Goal: Information Seeking & Learning: Find specific fact

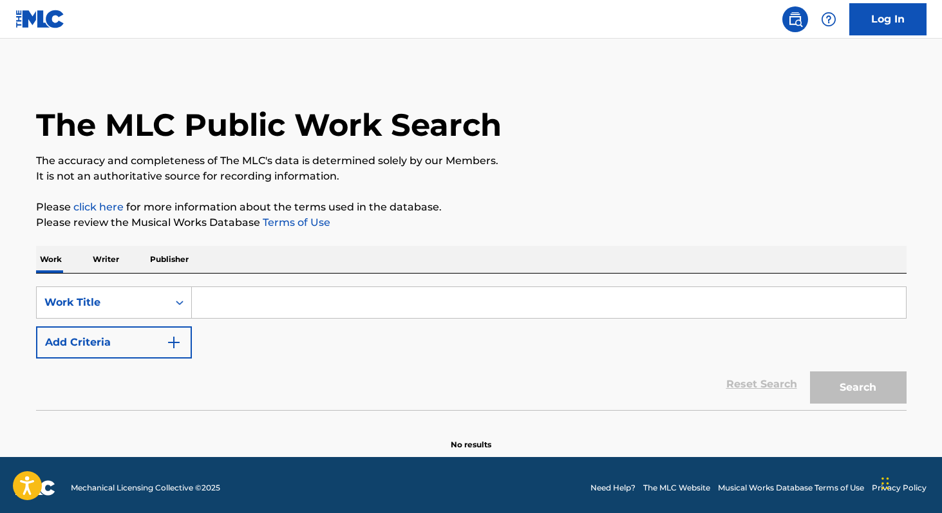
click at [307, 310] on input "Search Form" at bounding box center [549, 302] width 714 height 31
paste input "Eu Sei Que Ela Volta"
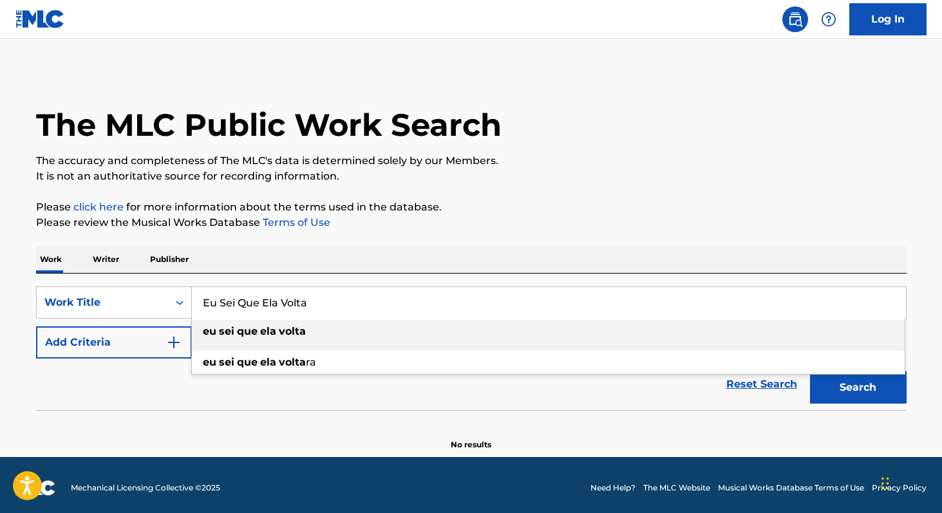
type input "Eu Sei Que Ela Volta"
click at [419, 334] on div "eu sei que ela volta" at bounding box center [548, 331] width 713 height 23
click at [826, 380] on button "Search" at bounding box center [858, 388] width 97 height 32
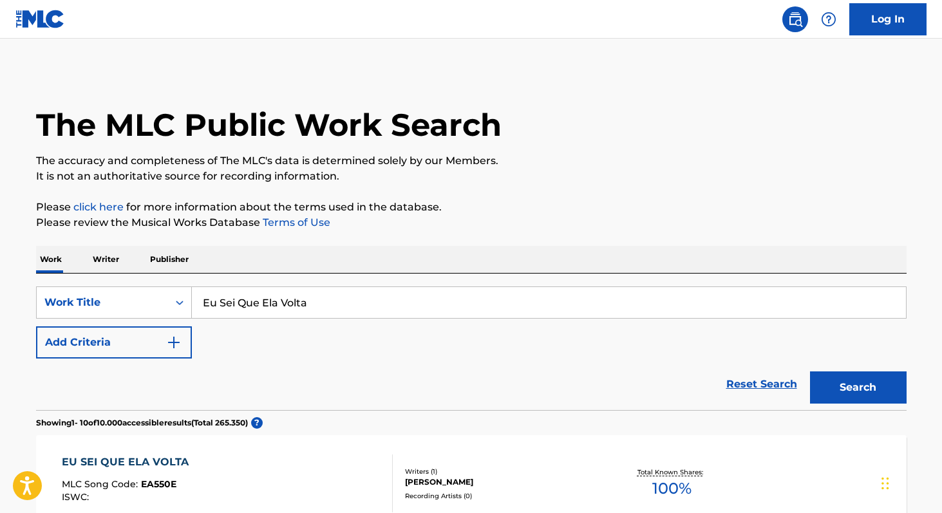
click at [99, 261] on p "Writer" at bounding box center [106, 259] width 34 height 27
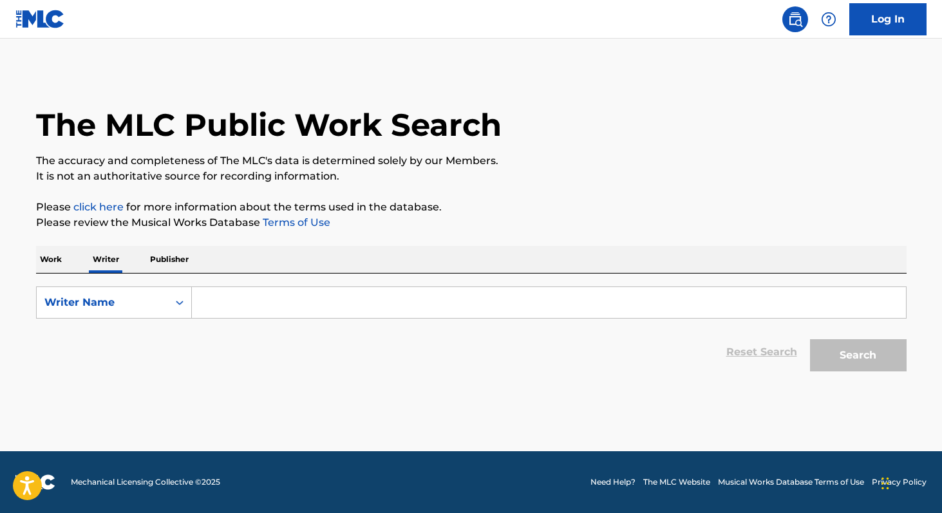
click at [230, 303] on input "Search Form" at bounding box center [549, 302] width 714 height 31
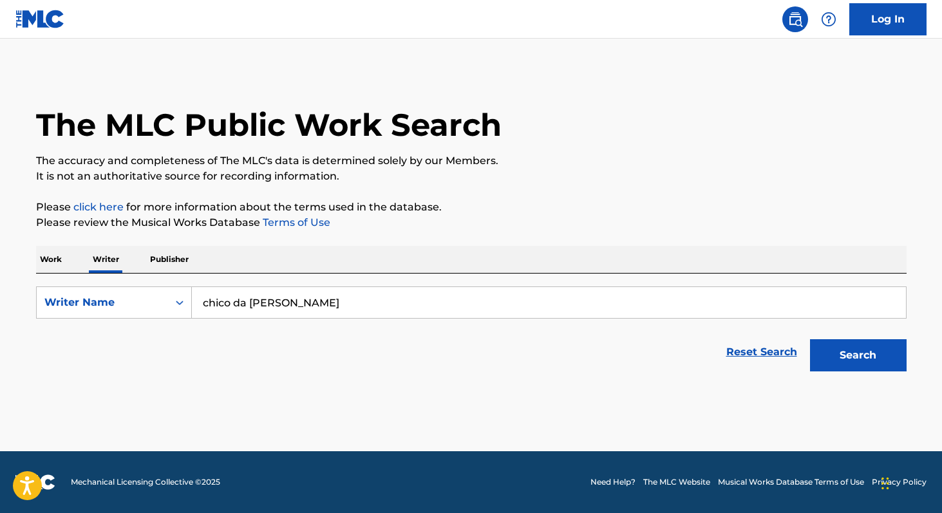
type input "chico da [PERSON_NAME]"
click at [60, 254] on p "Work" at bounding box center [51, 259] width 30 height 27
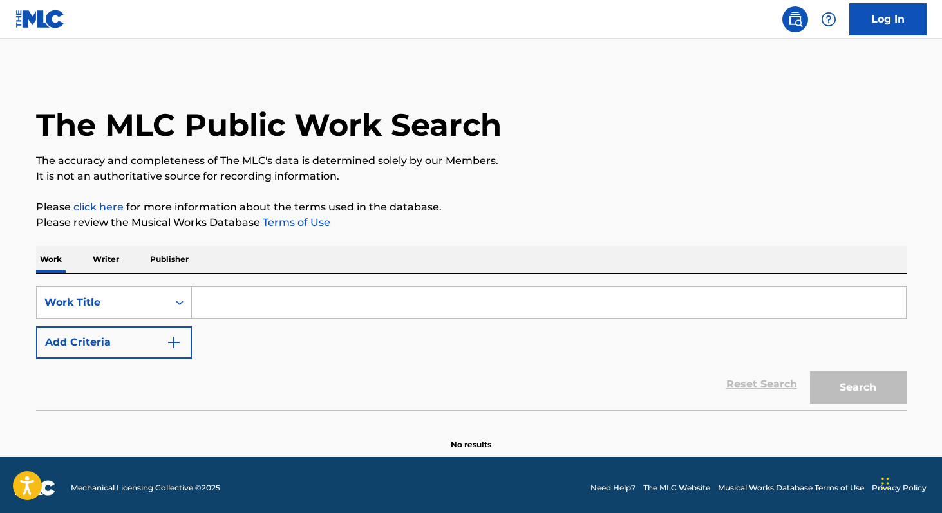
click at [286, 314] on input "Search Form" at bounding box center [549, 302] width 714 height 31
paste input "Beijo de Funaná"
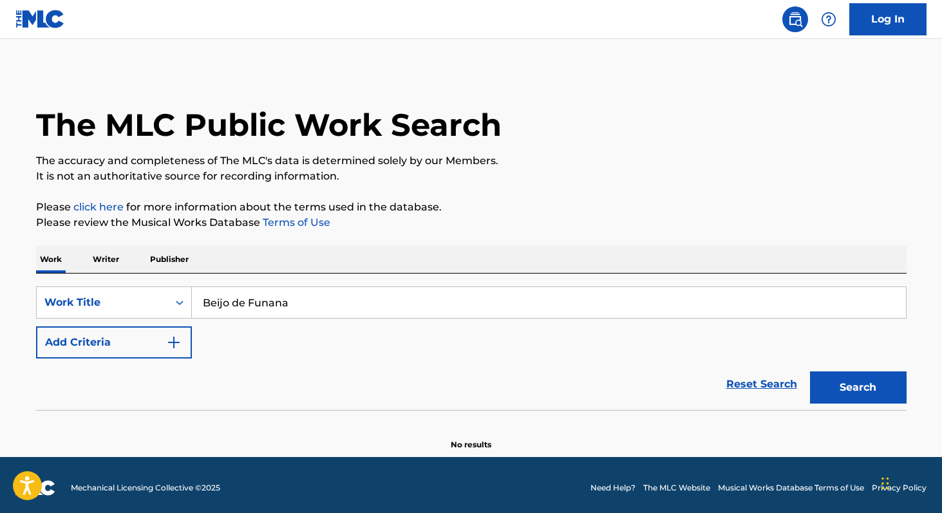
paste input "Fica De Quatão"
type input "Fica De Quatao"
click at [111, 251] on p "Writer" at bounding box center [106, 259] width 34 height 27
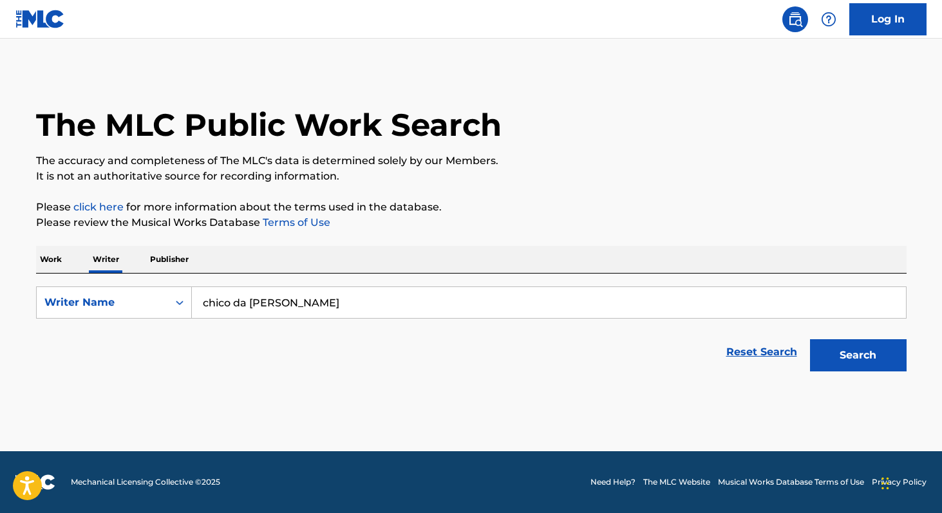
click at [313, 314] on input "chico da [PERSON_NAME]" at bounding box center [549, 302] width 714 height 31
paste input "Mc Lekão"
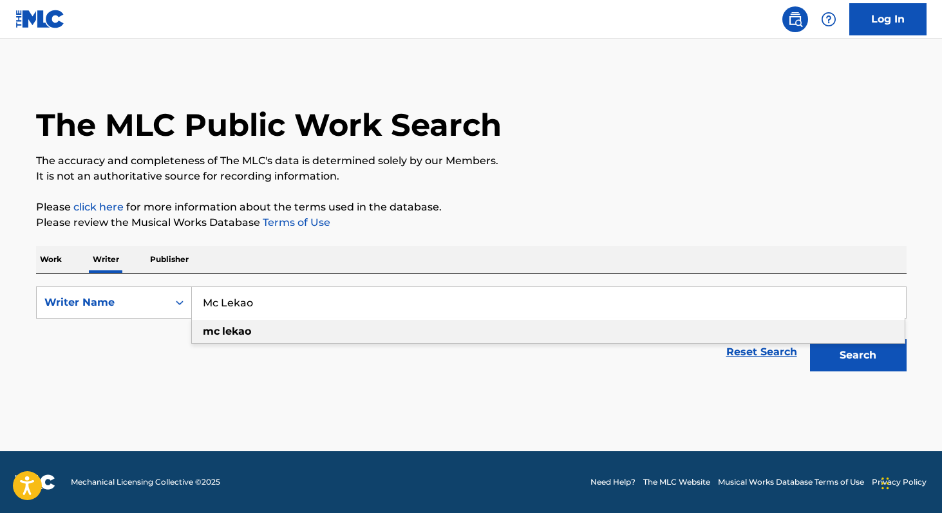
click at [220, 329] on span "Search Form" at bounding box center [221, 331] width 3 height 12
type input "mc lekao"
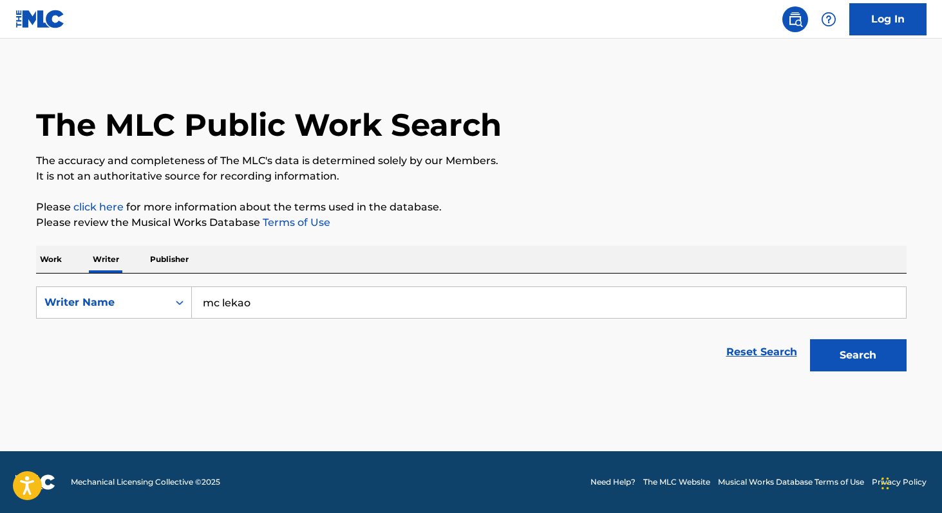
click at [850, 363] on button "Search" at bounding box center [858, 355] width 97 height 32
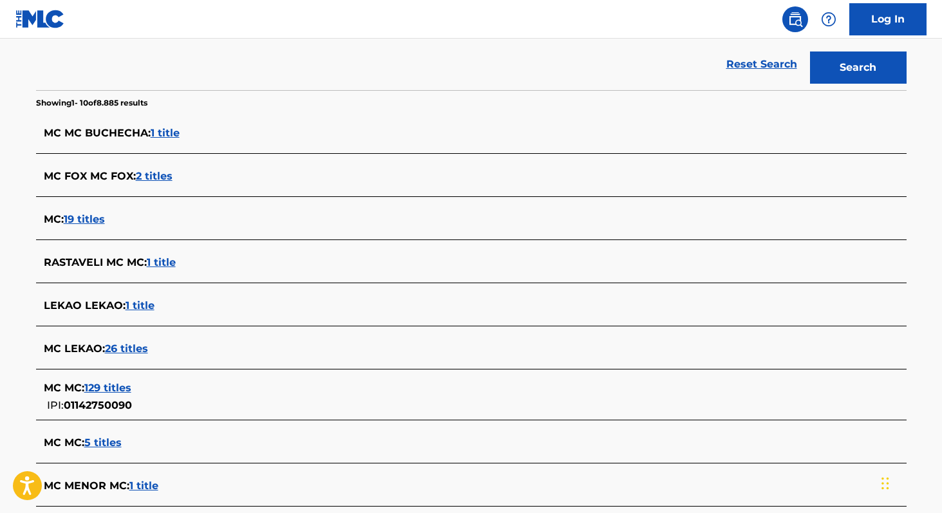
scroll to position [289, 0]
click at [111, 347] on span "26 titles" at bounding box center [126, 348] width 43 height 12
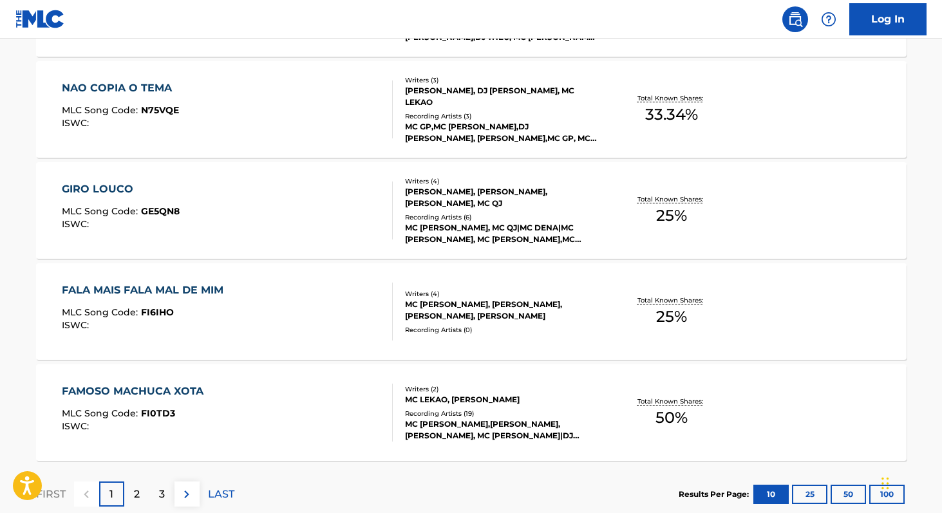
scroll to position [977, 0]
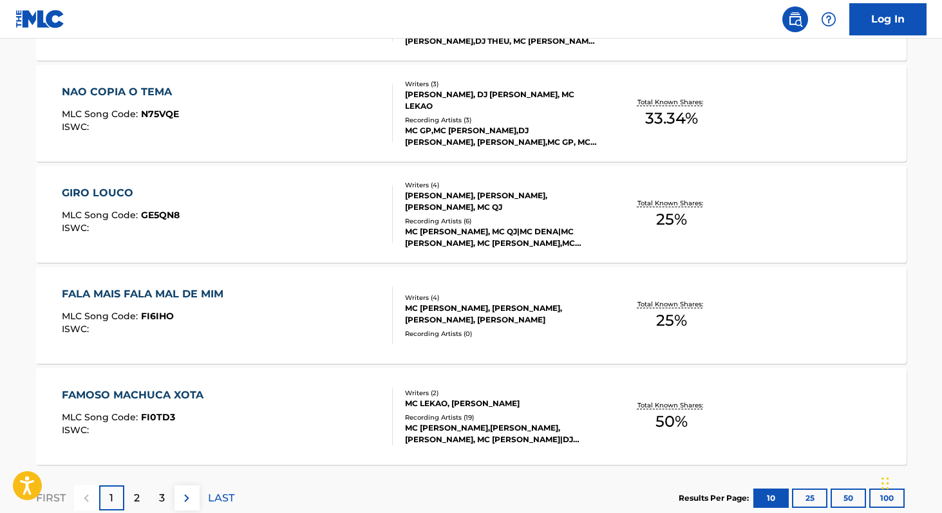
click at [667, 424] on span "50 %" at bounding box center [672, 421] width 32 height 23
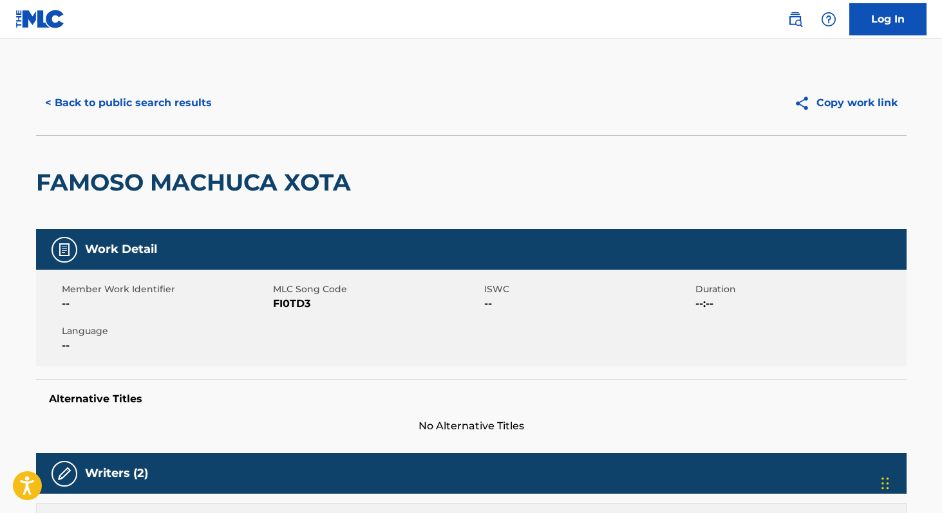
click at [131, 99] on button "< Back to public search results" at bounding box center [128, 103] width 185 height 32
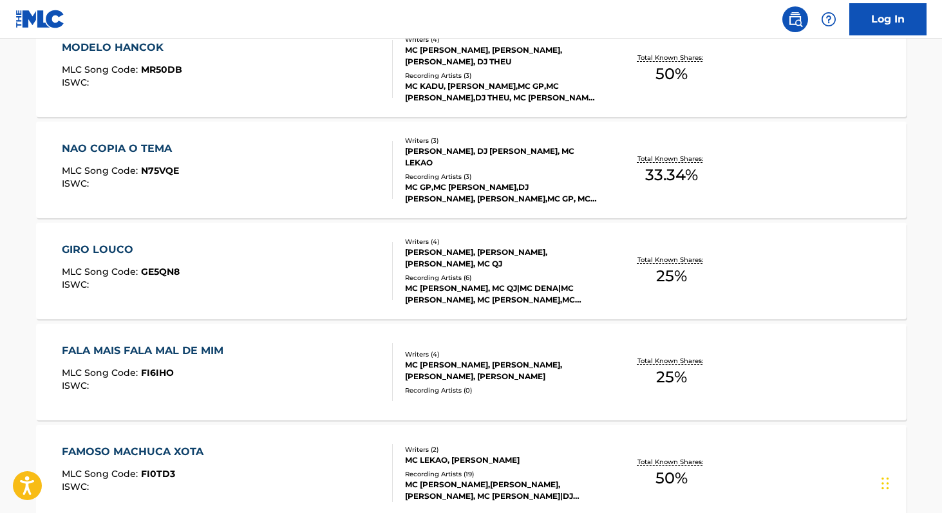
scroll to position [1063, 0]
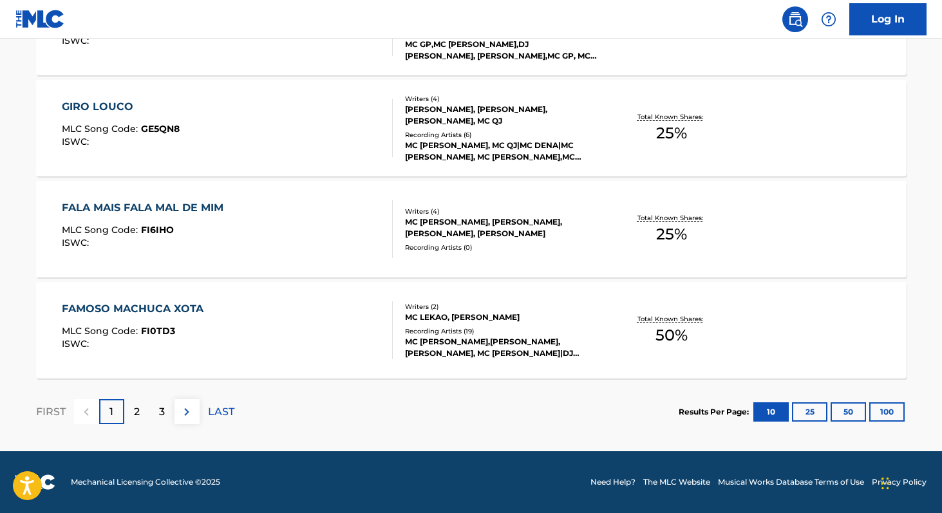
click at [880, 416] on button "100" at bounding box center [886, 412] width 35 height 19
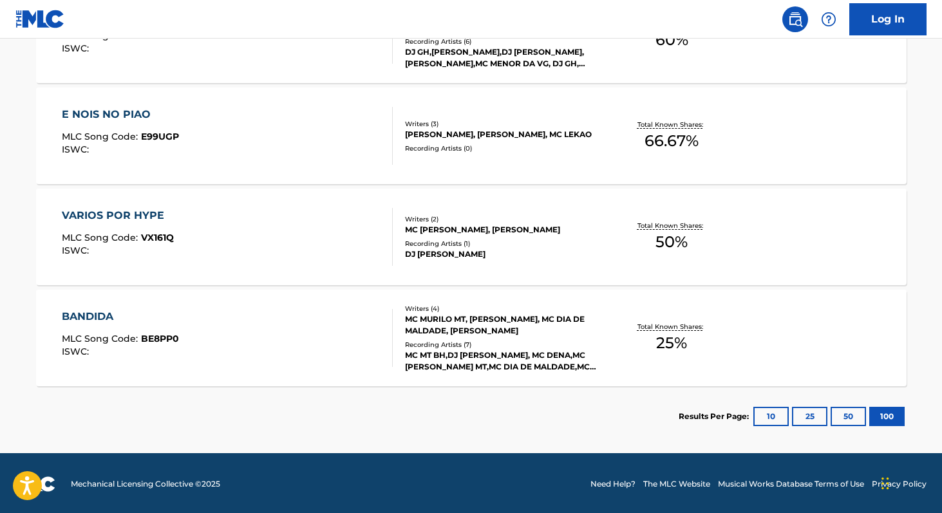
scroll to position [2672, 0]
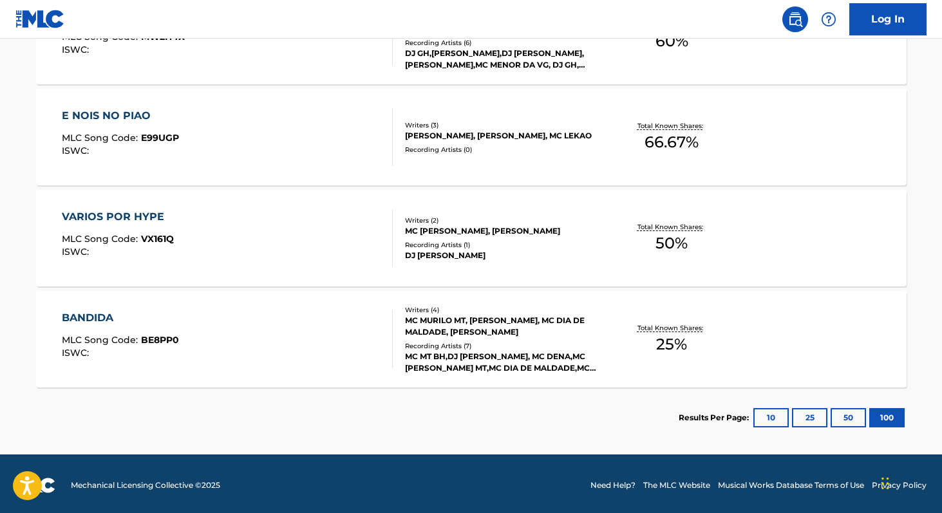
click at [654, 249] on div "Total Known Shares: 50 %" at bounding box center [672, 238] width 145 height 39
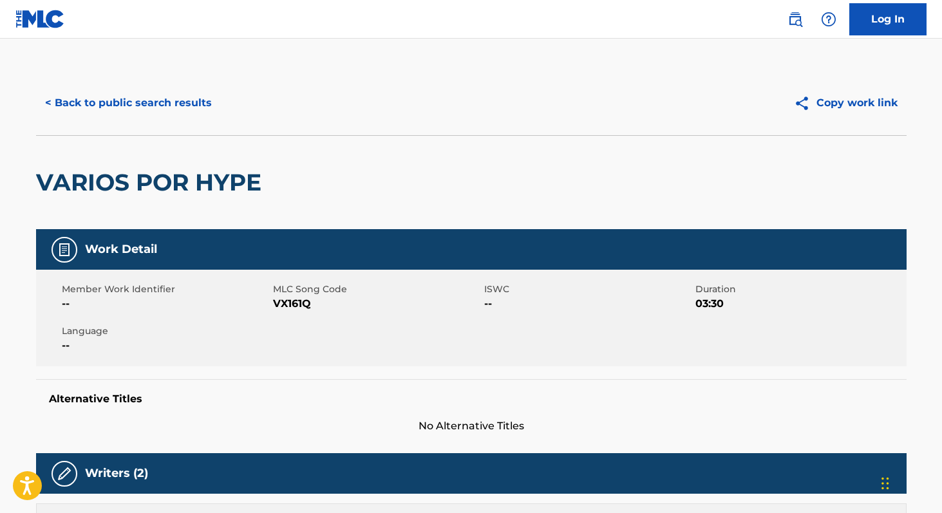
click at [117, 108] on button "< Back to public search results" at bounding box center [128, 103] width 185 height 32
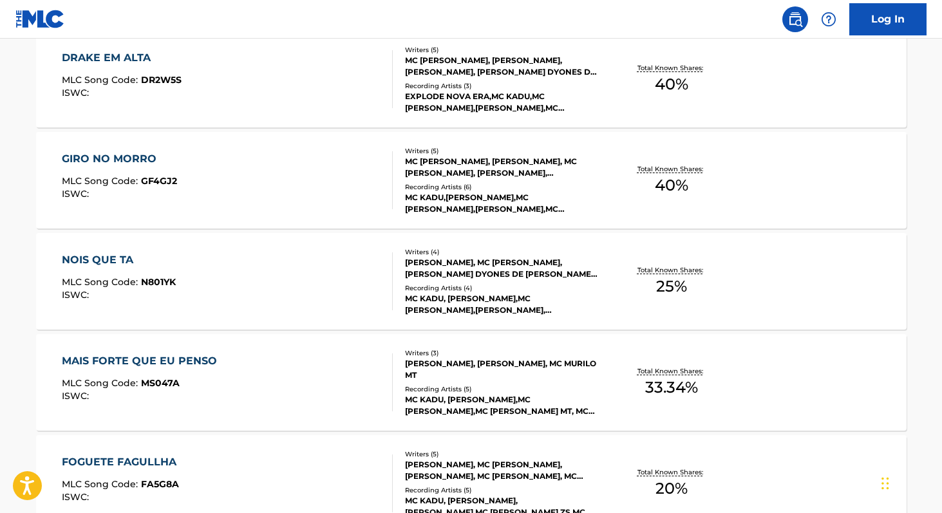
scroll to position [415, 0]
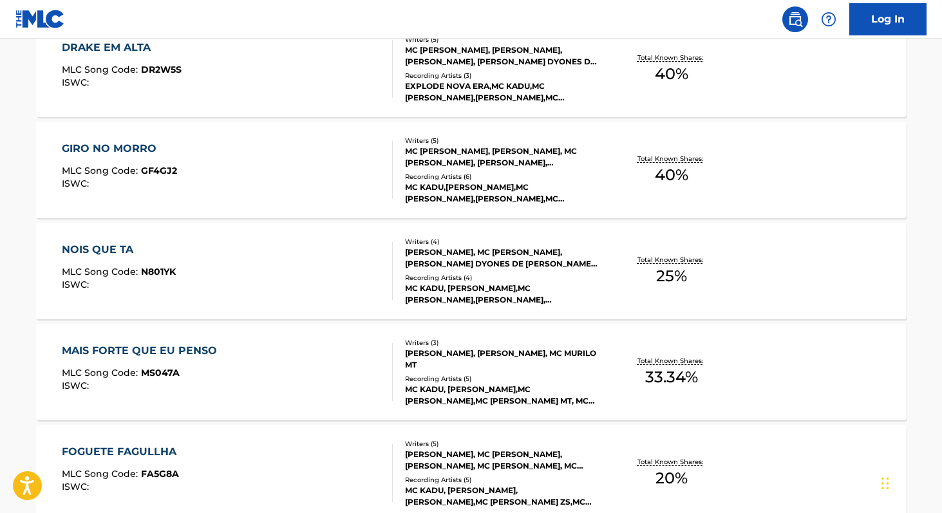
click at [656, 392] on div "MAIS FORTE QUE EU PENSO MLC Song Code : MS047A ISWC : Writers ( 3 ) [PERSON_NAM…" at bounding box center [471, 372] width 871 height 97
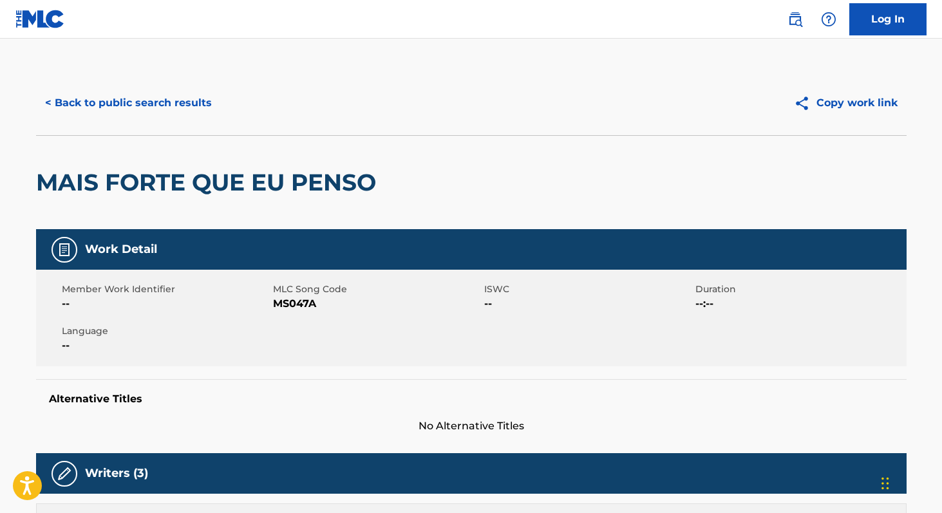
click at [202, 104] on button "< Back to public search results" at bounding box center [128, 103] width 185 height 32
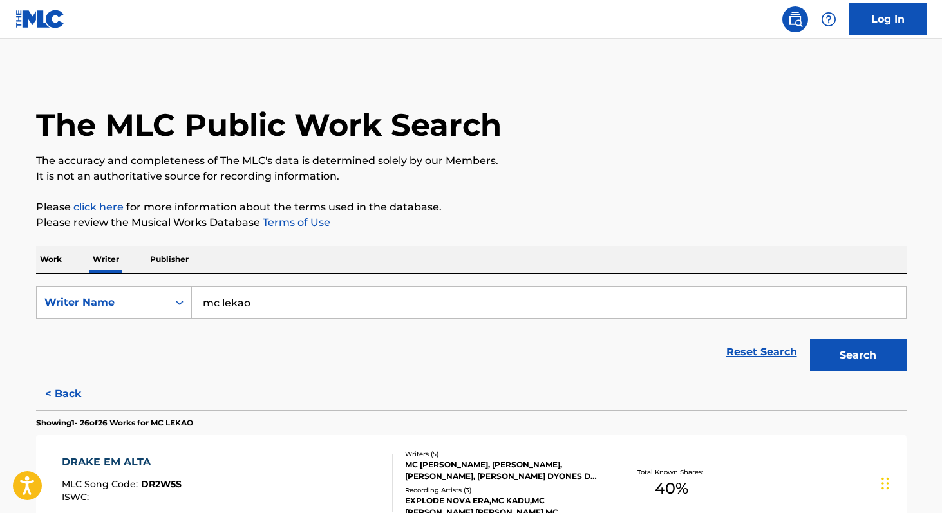
click at [272, 309] on input "mc lekao" at bounding box center [549, 302] width 714 height 31
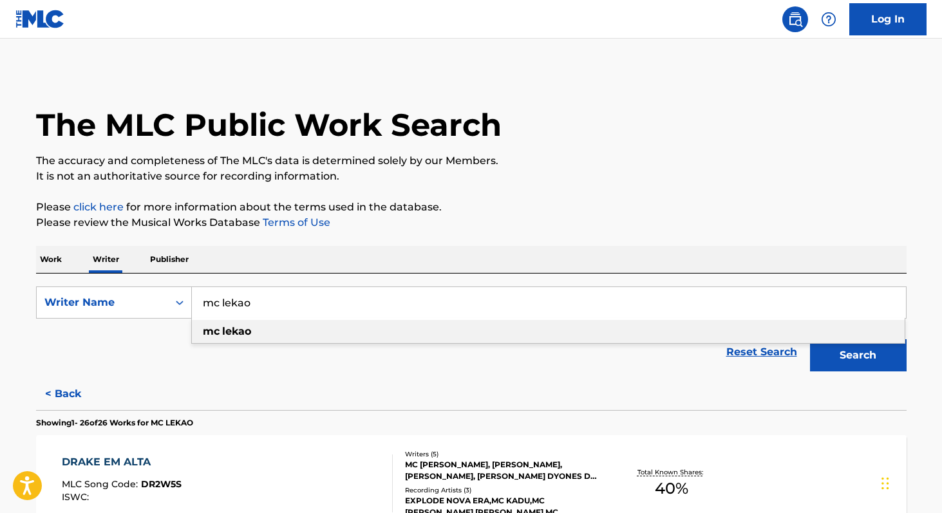
paste input "Yung Lix"
click at [222, 332] on strong "yung" at bounding box center [217, 331] width 28 height 12
type input "yung lixo"
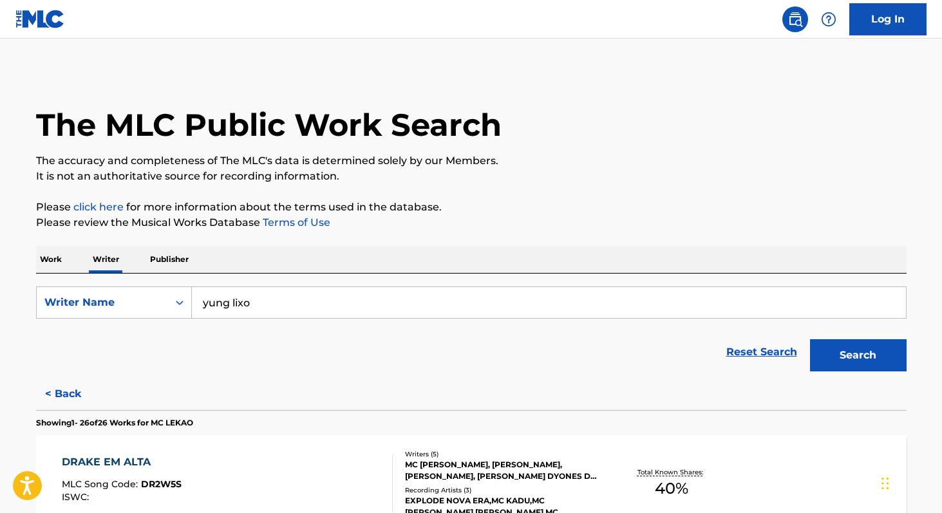
click at [820, 366] on button "Search" at bounding box center [858, 355] width 97 height 32
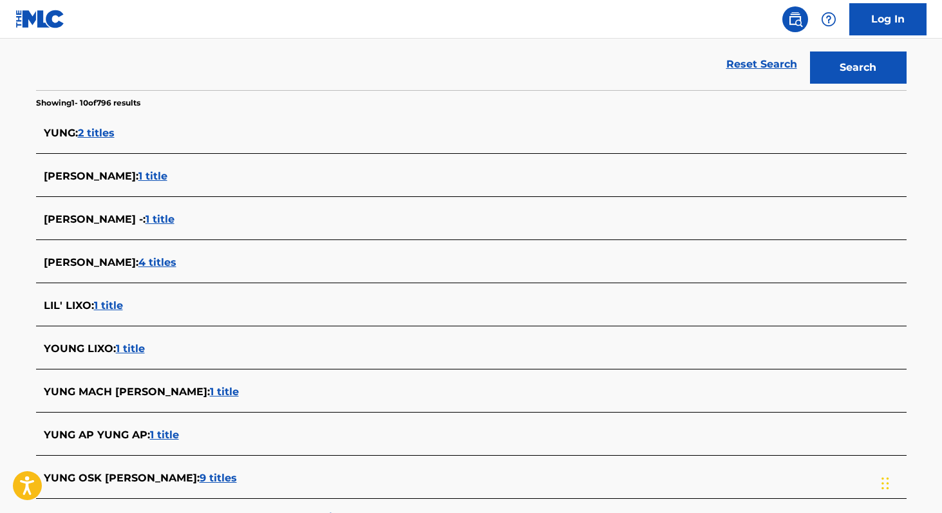
scroll to position [289, 0]
click at [138, 258] on span "4 titles" at bounding box center [157, 262] width 38 height 12
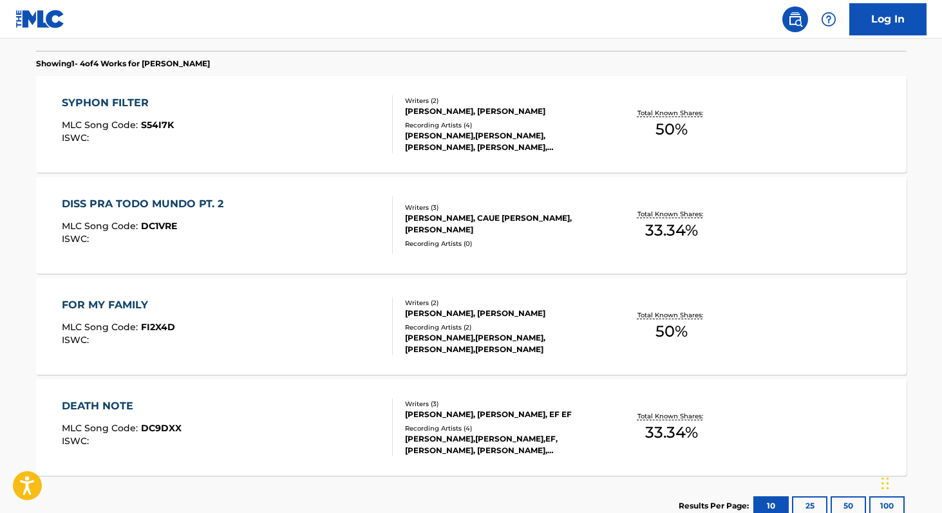
scroll to position [358, 0]
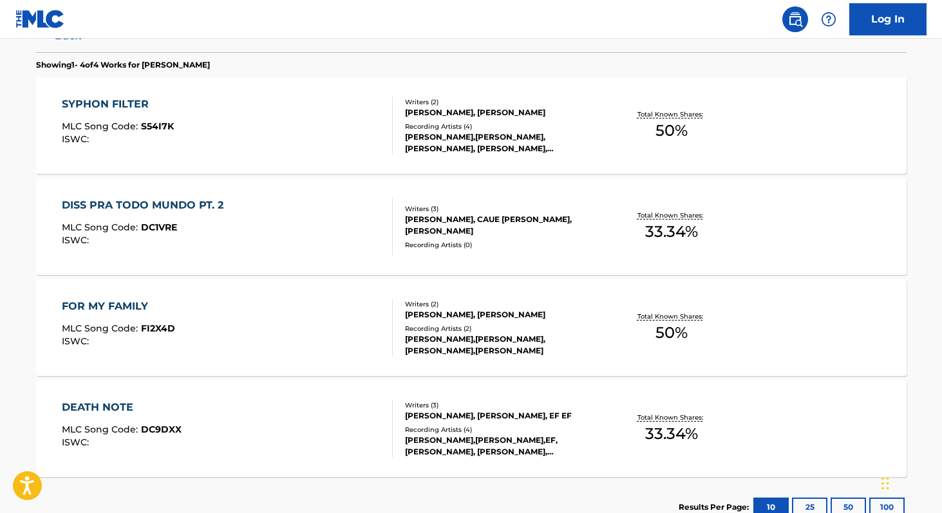
click at [668, 338] on span "50 %" at bounding box center [672, 332] width 32 height 23
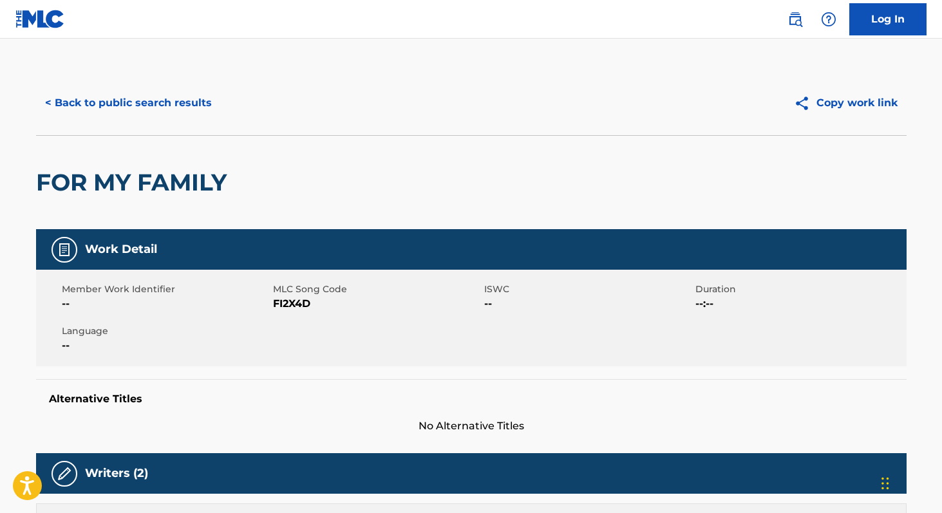
click at [108, 109] on button "< Back to public search results" at bounding box center [128, 103] width 185 height 32
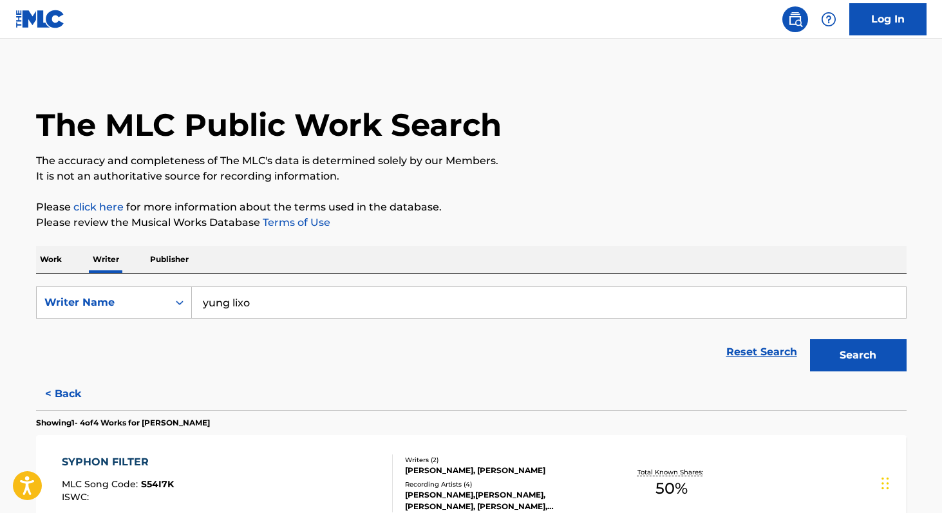
click at [302, 294] on input "yung lixo" at bounding box center [549, 302] width 714 height 31
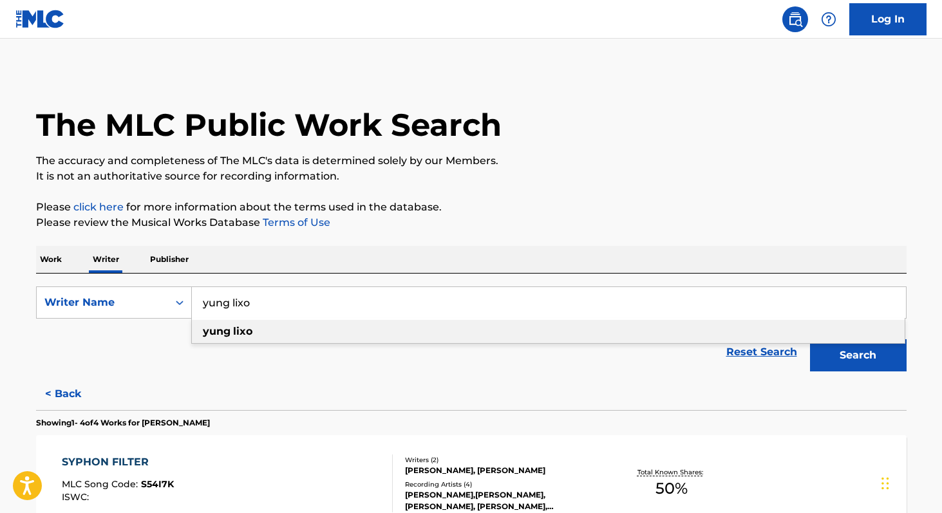
paste input "[PERSON_NAME]"
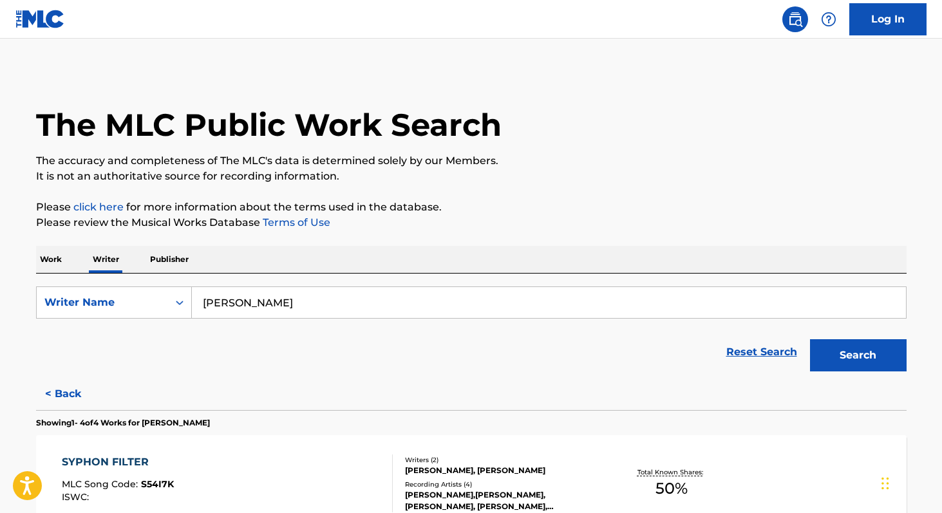
type input "[PERSON_NAME]"
click at [810, 339] on button "Search" at bounding box center [858, 355] width 97 height 32
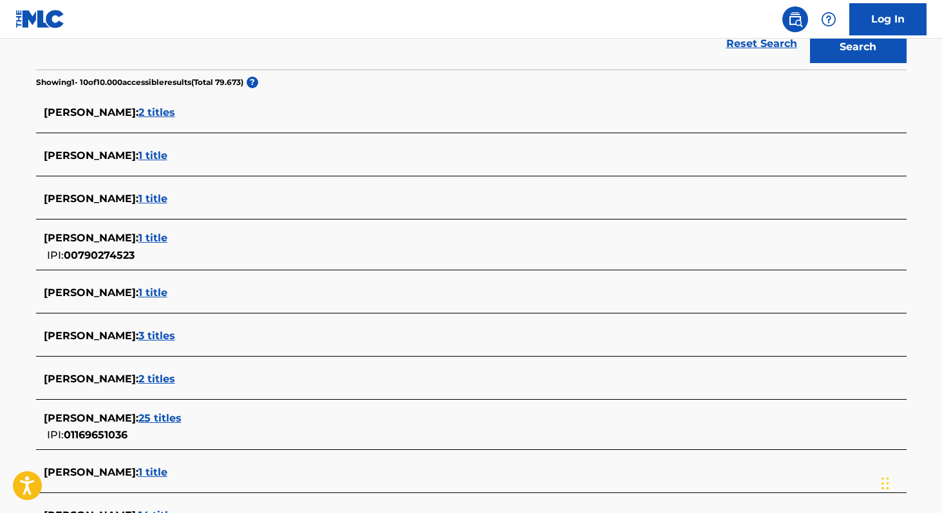
scroll to position [310, 0]
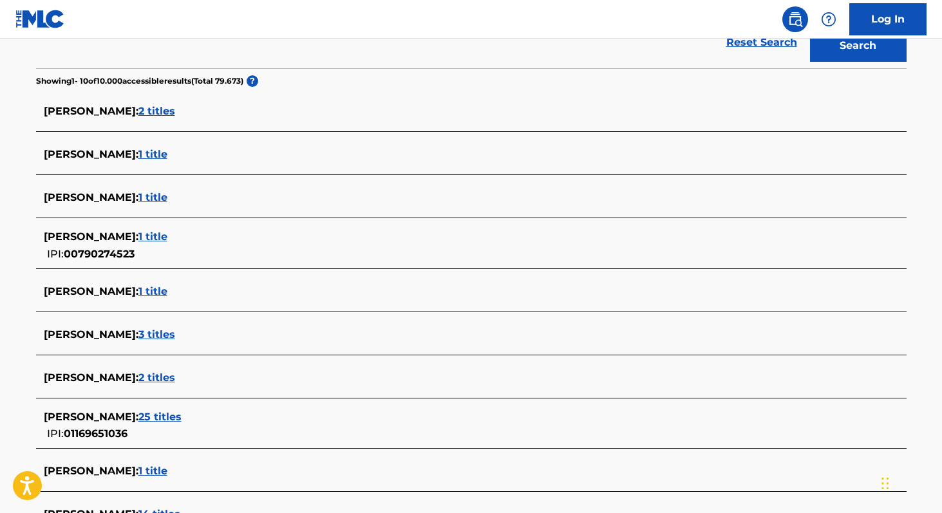
click at [175, 377] on span "2 titles" at bounding box center [156, 378] width 37 height 12
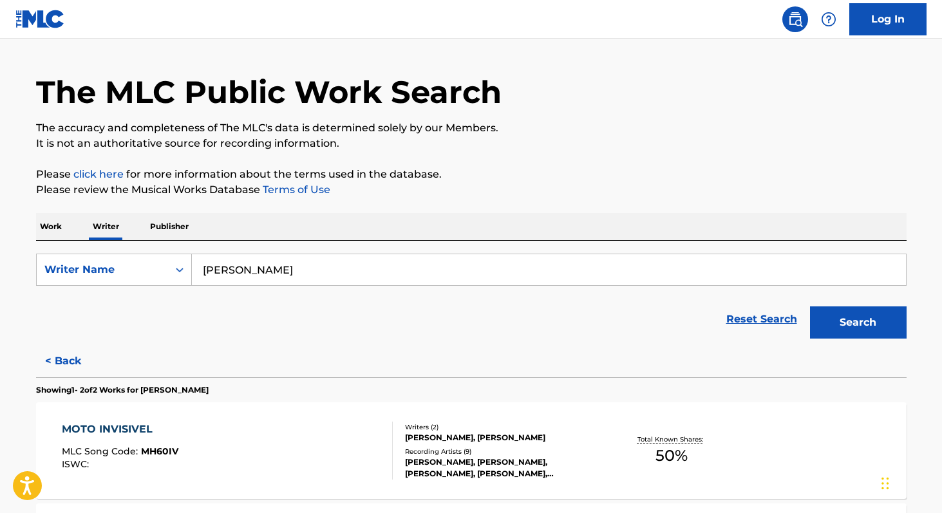
scroll to position [0, 0]
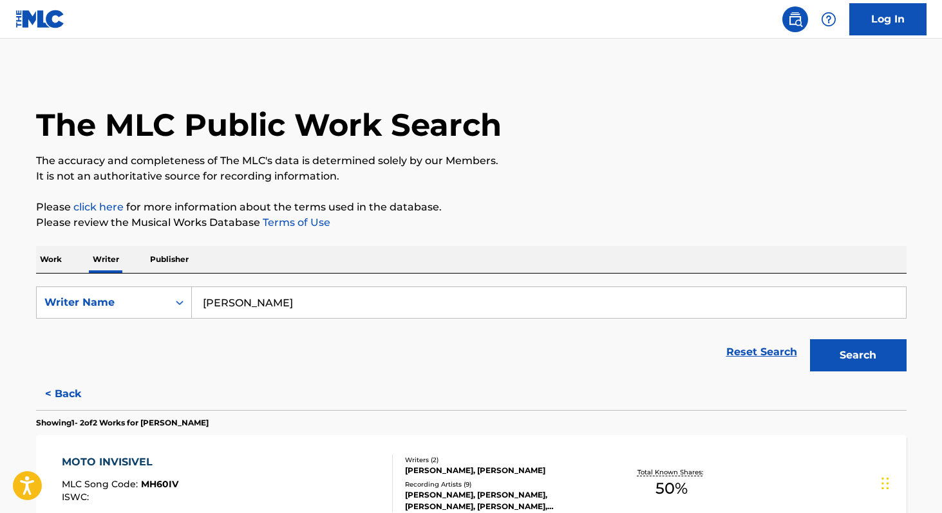
click at [52, 252] on p "Work" at bounding box center [51, 259] width 30 height 27
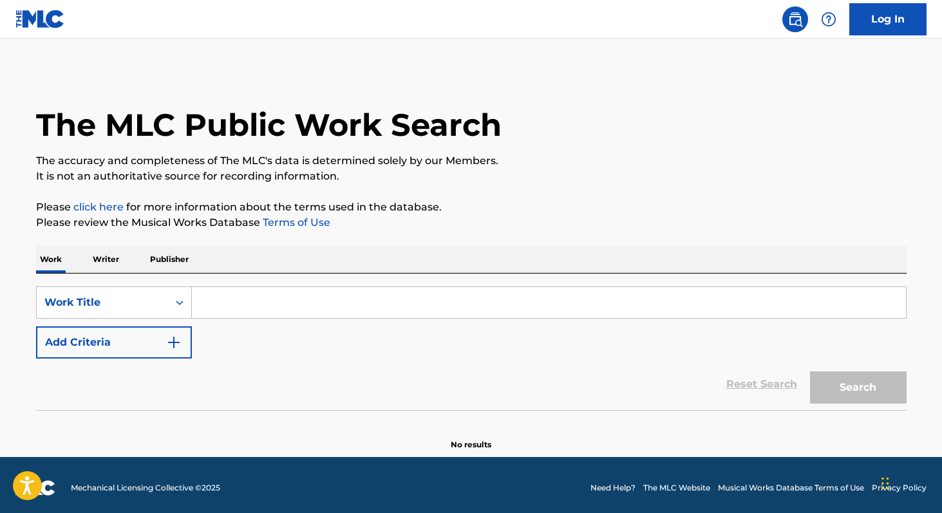
click at [216, 299] on input "Search Form" at bounding box center [549, 302] width 714 height 31
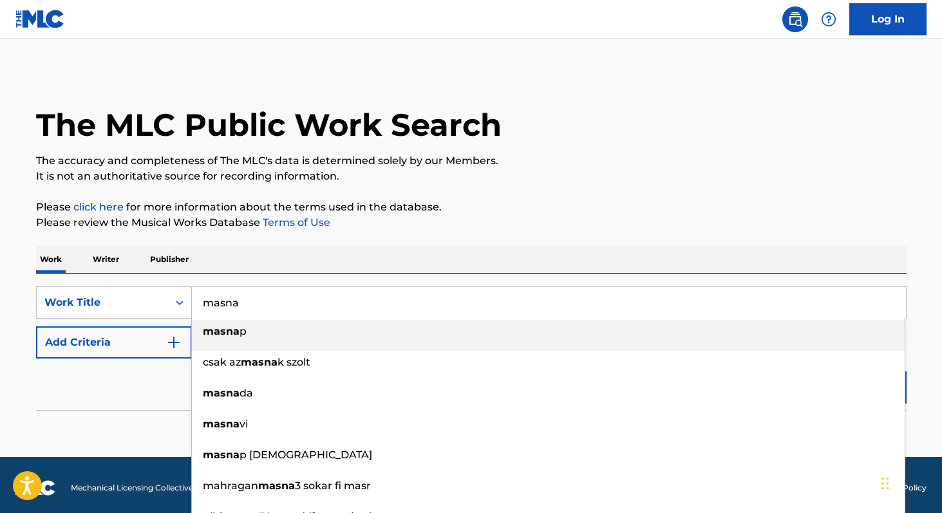
type input "masna"
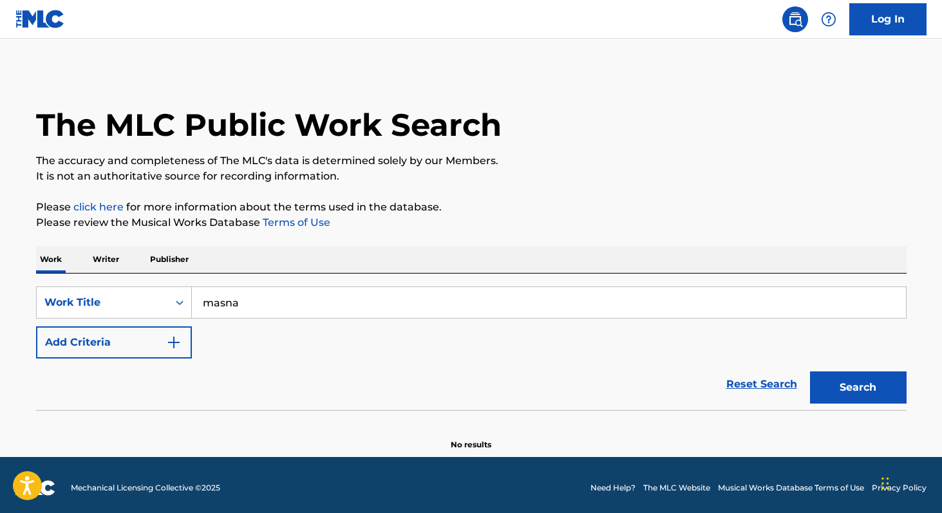
click at [142, 378] on div "Reset Search Search" at bounding box center [471, 385] width 871 height 52
click at [816, 390] on button "Search" at bounding box center [858, 388] width 97 height 32
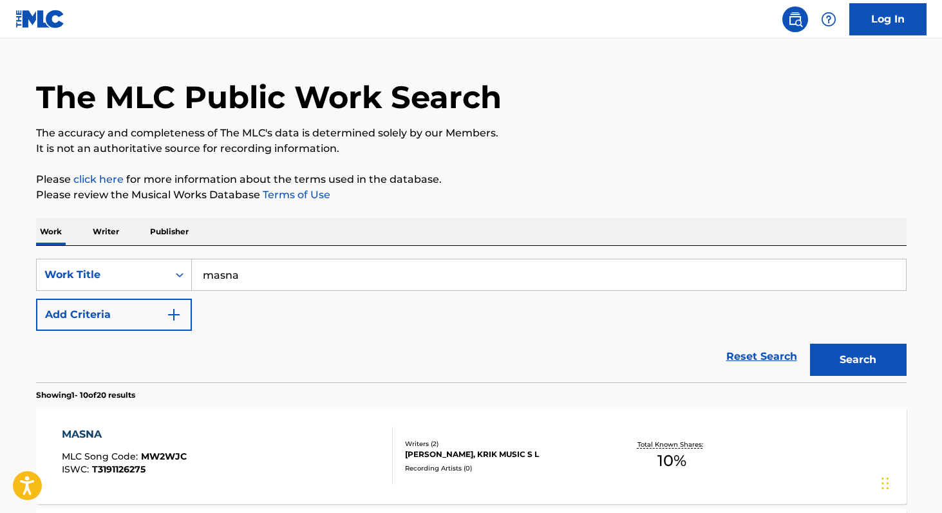
scroll to position [25, 0]
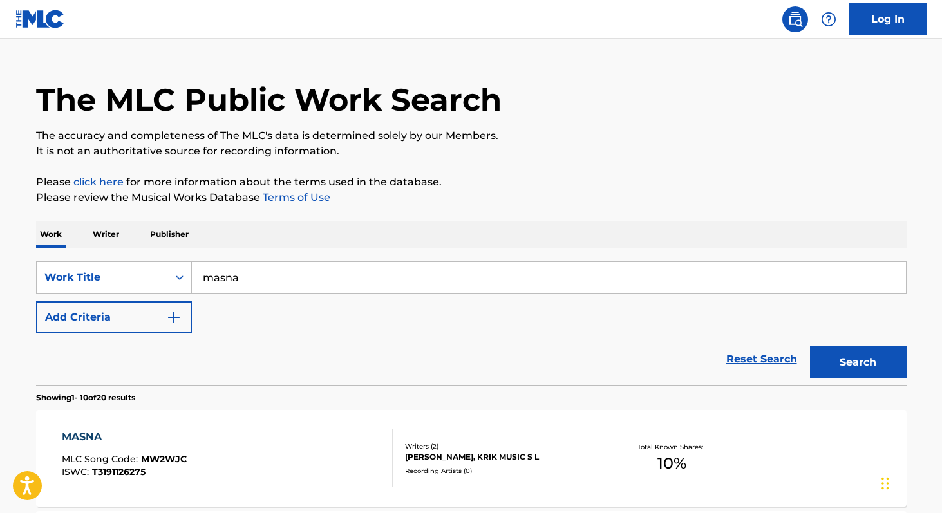
click at [156, 327] on button "Add Criteria" at bounding box center [114, 317] width 156 height 32
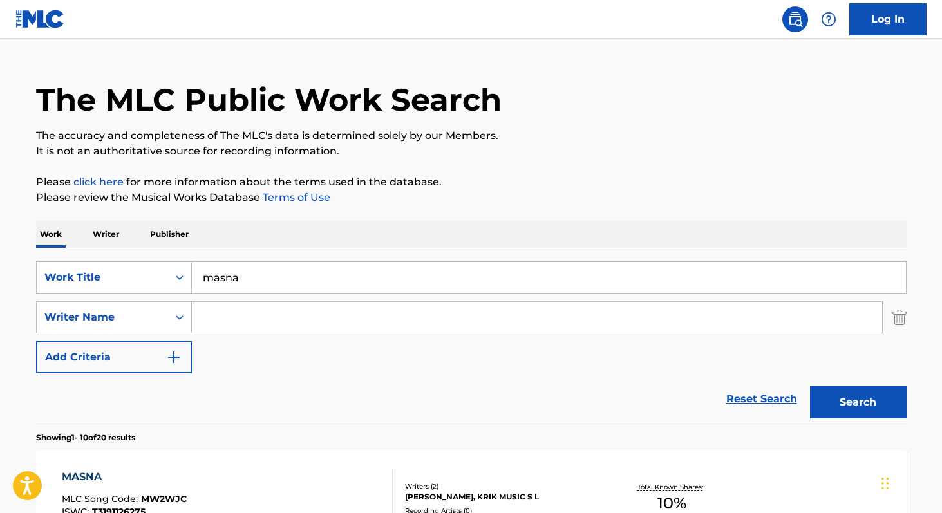
click at [223, 327] on input "Search Form" at bounding box center [537, 317] width 690 height 31
paste input "[PERSON_NAME]"
type input "[PERSON_NAME]"
click at [810, 386] on button "Search" at bounding box center [858, 402] width 97 height 32
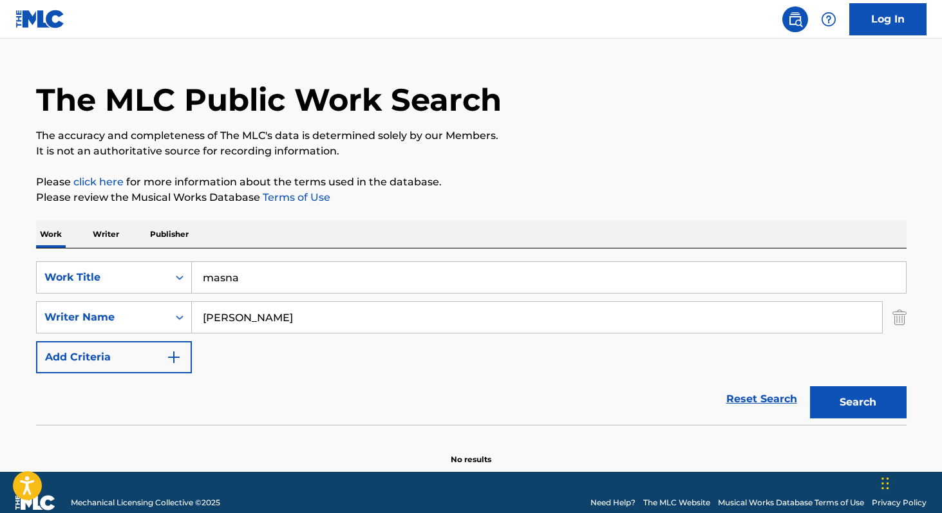
click at [102, 226] on p "Writer" at bounding box center [106, 234] width 34 height 27
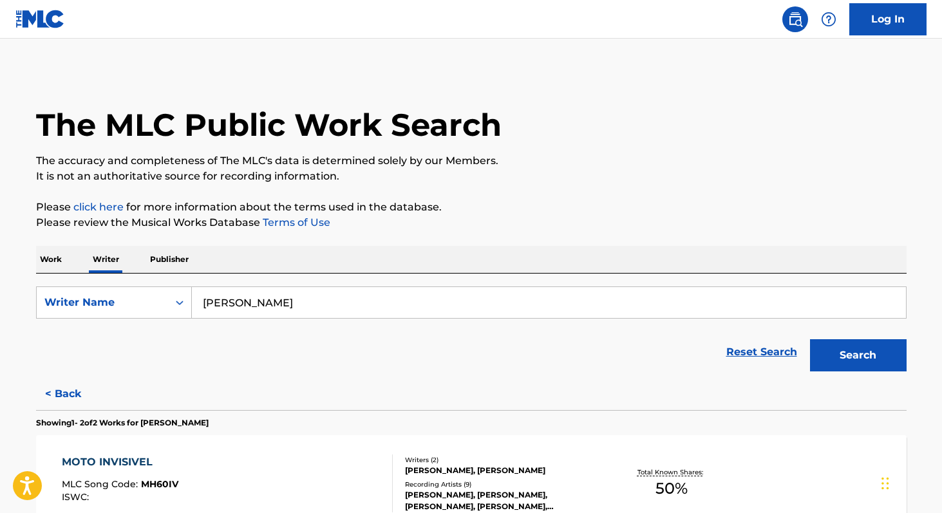
click at [399, 307] on input "[PERSON_NAME]" at bounding box center [549, 302] width 714 height 31
paste input "nzo [PERSON_NAME]"
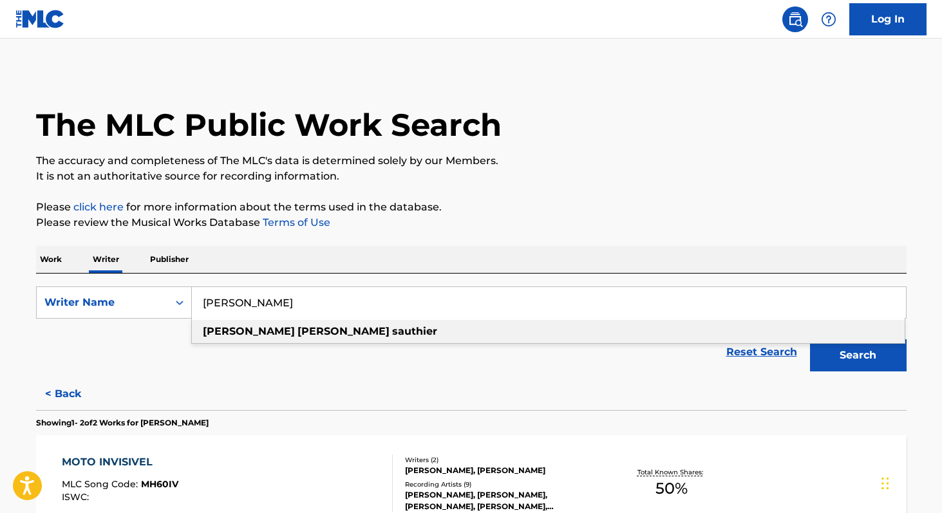
click at [360, 332] on div "[PERSON_NAME]" at bounding box center [548, 331] width 713 height 23
type input "[PERSON_NAME]"
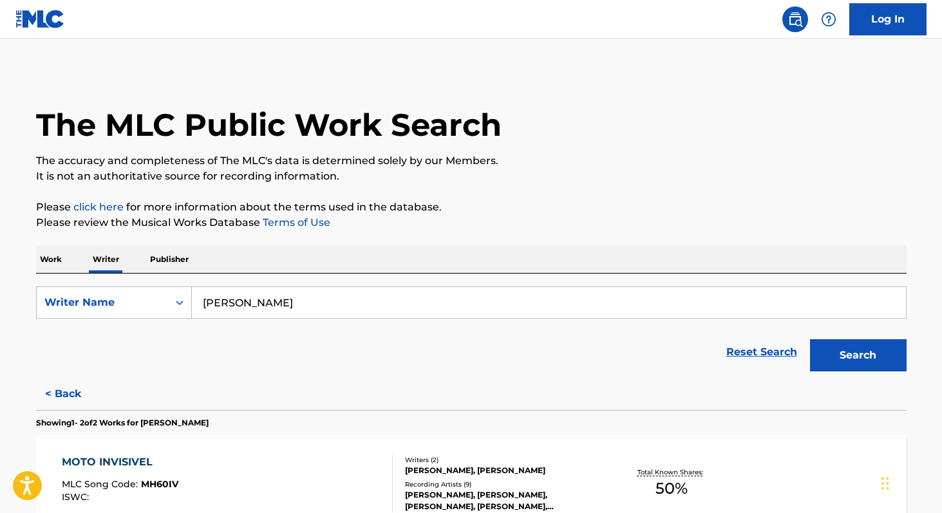
click at [853, 359] on button "Search" at bounding box center [858, 355] width 97 height 32
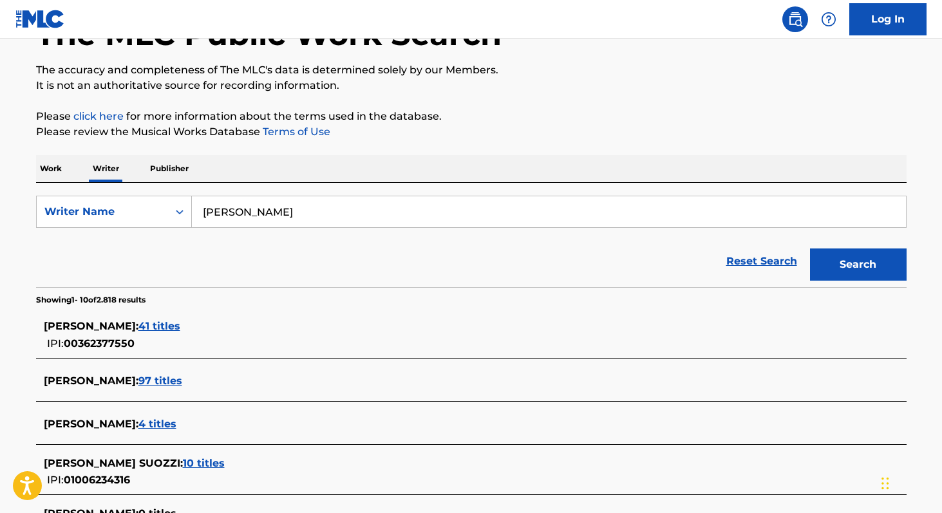
scroll to position [85, 0]
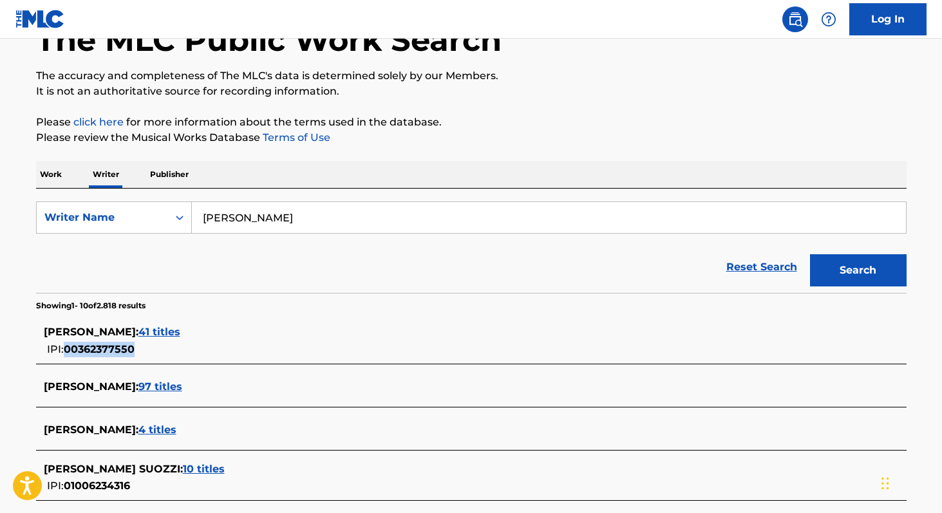
copy span "00362377550"
click at [180, 329] on span "41 titles" at bounding box center [159, 332] width 42 height 12
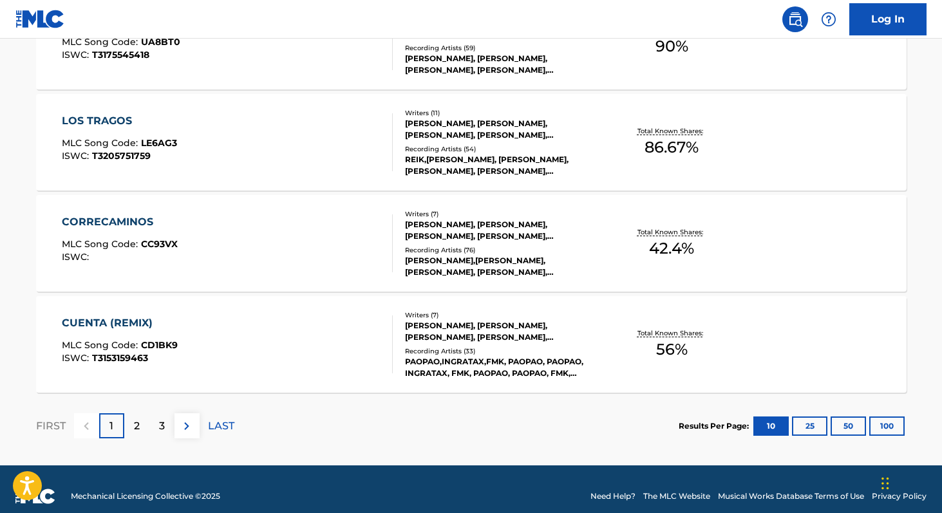
scroll to position [1063, 0]
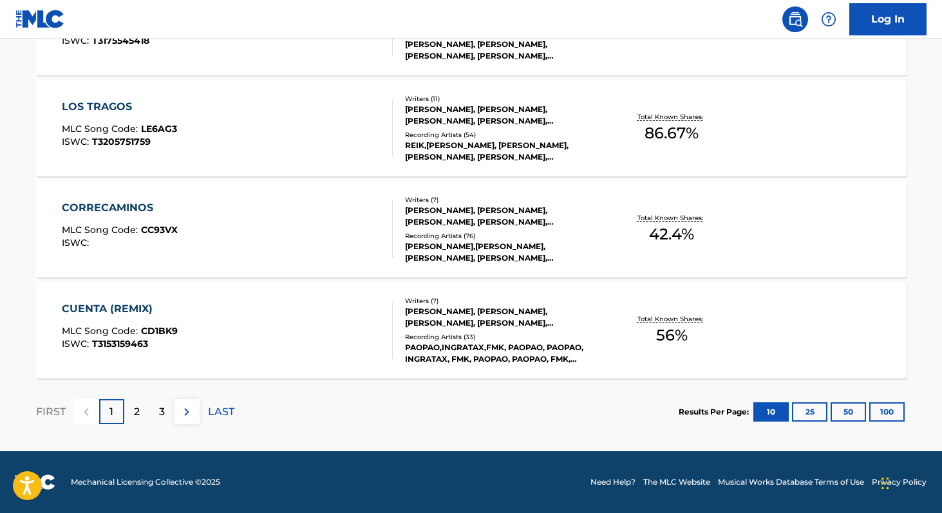
click at [882, 407] on button "100" at bounding box center [886, 412] width 35 height 19
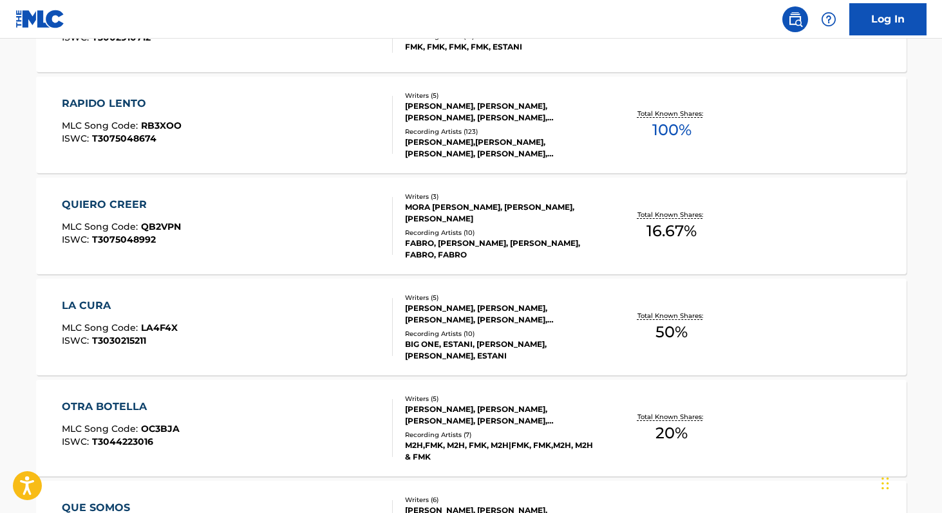
scroll to position [1776, 0]
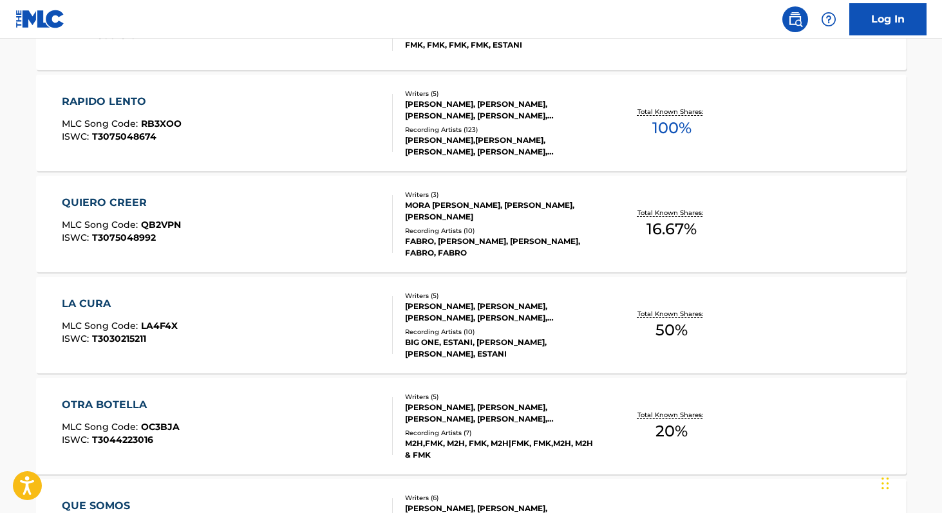
click at [655, 124] on span "100 %" at bounding box center [671, 128] width 39 height 23
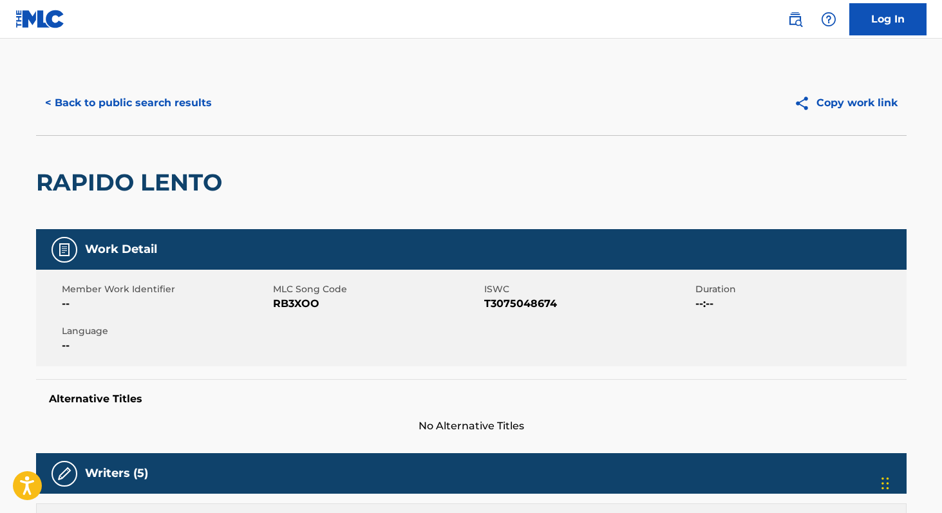
click at [306, 300] on span "RB3XOO" at bounding box center [377, 303] width 208 height 15
copy span "RB3XOO"
click at [99, 98] on button "< Back to public search results" at bounding box center [128, 103] width 185 height 32
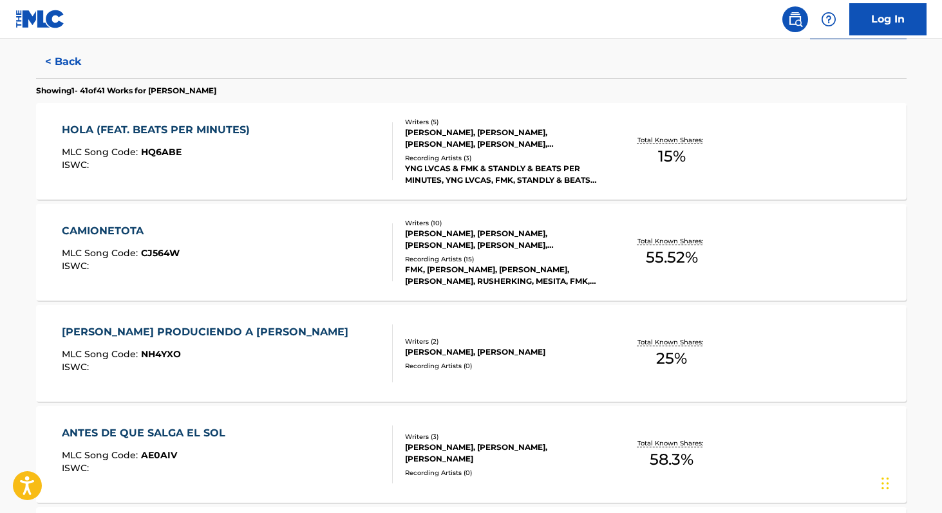
scroll to position [1528, 0]
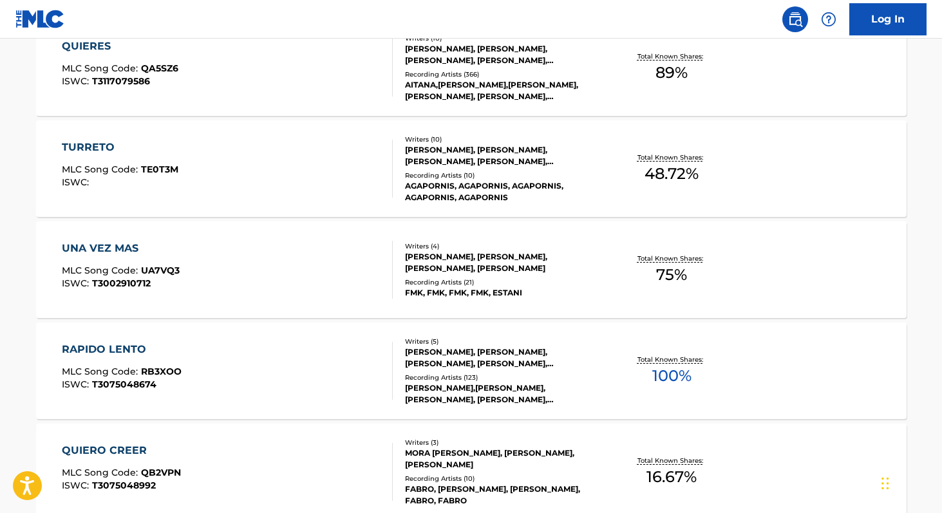
click at [667, 276] on span "75 %" at bounding box center [671, 274] width 31 height 23
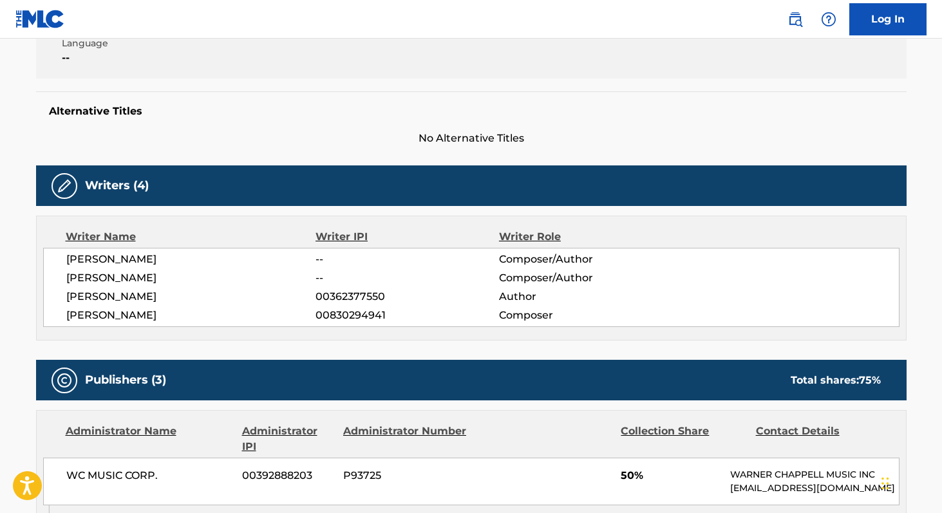
scroll to position [234, 0]
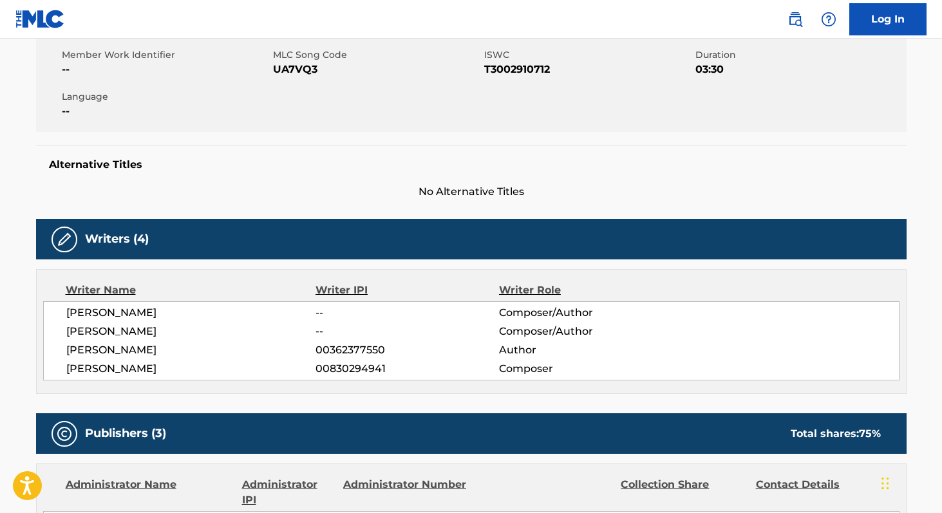
click at [282, 64] on span "UA7VQ3" at bounding box center [377, 69] width 208 height 15
copy span "UA7VQ3"
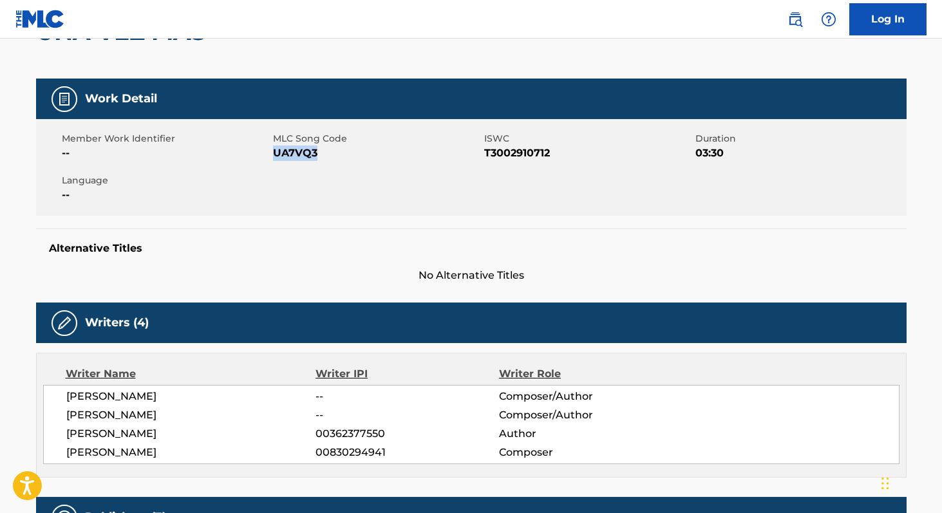
scroll to position [0, 0]
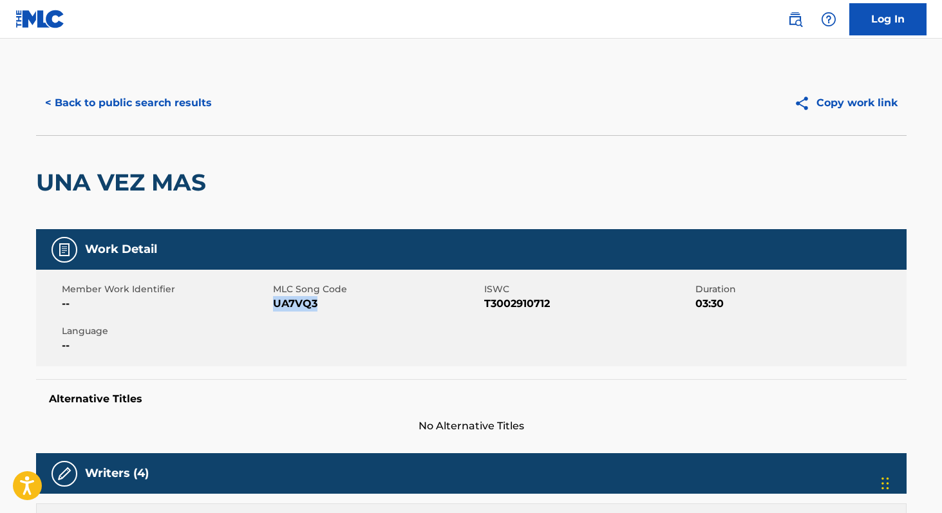
click at [150, 110] on button "< Back to public search results" at bounding box center [128, 103] width 185 height 32
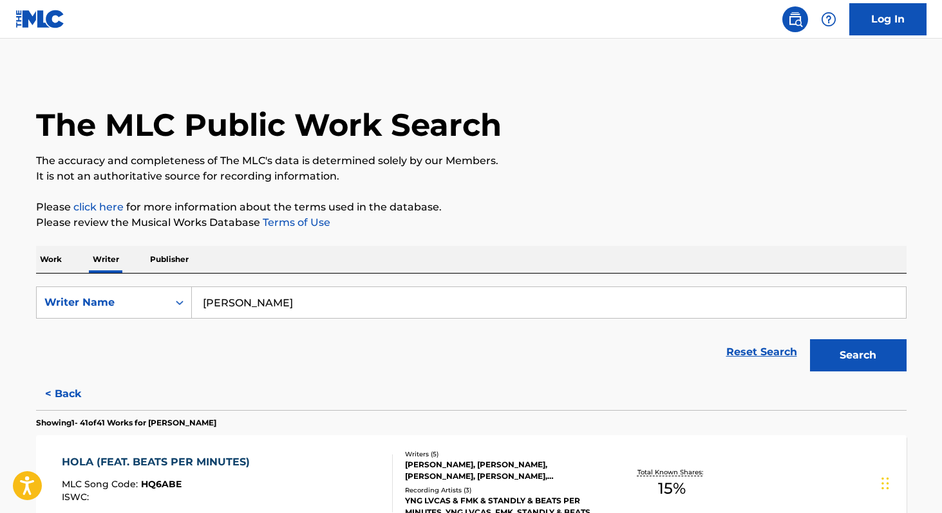
click at [325, 304] on input "[PERSON_NAME]" at bounding box center [549, 302] width 714 height 31
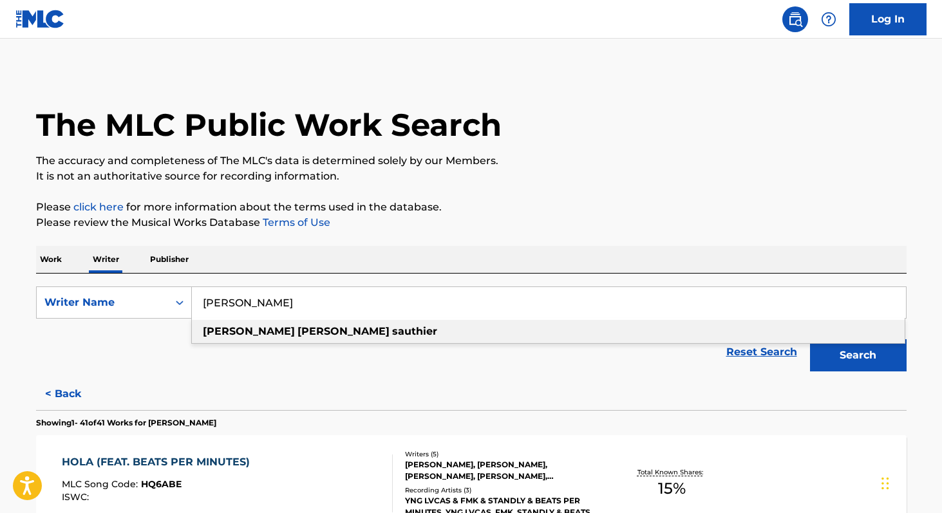
click at [56, 257] on p "Work" at bounding box center [51, 259] width 30 height 27
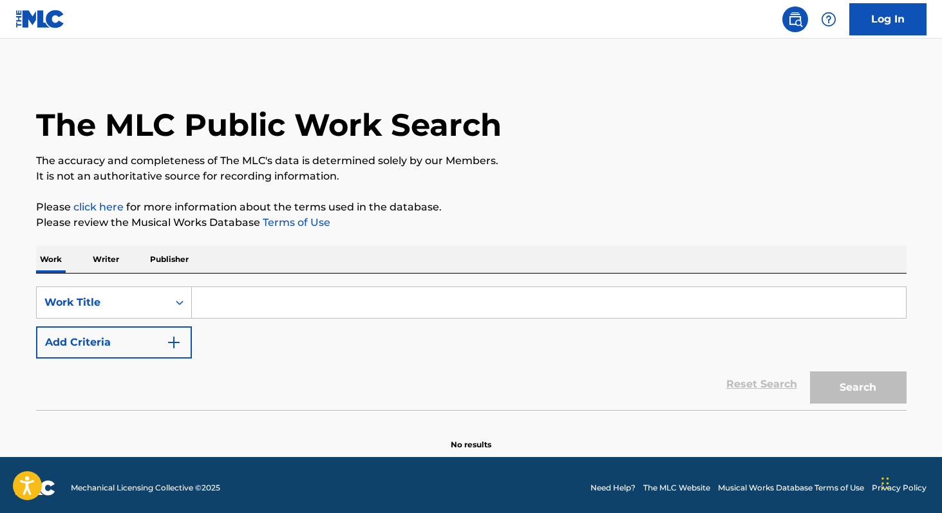
click at [226, 316] on input "Search Form" at bounding box center [549, 302] width 714 height 31
paste input "Aunque Tiren Hate"
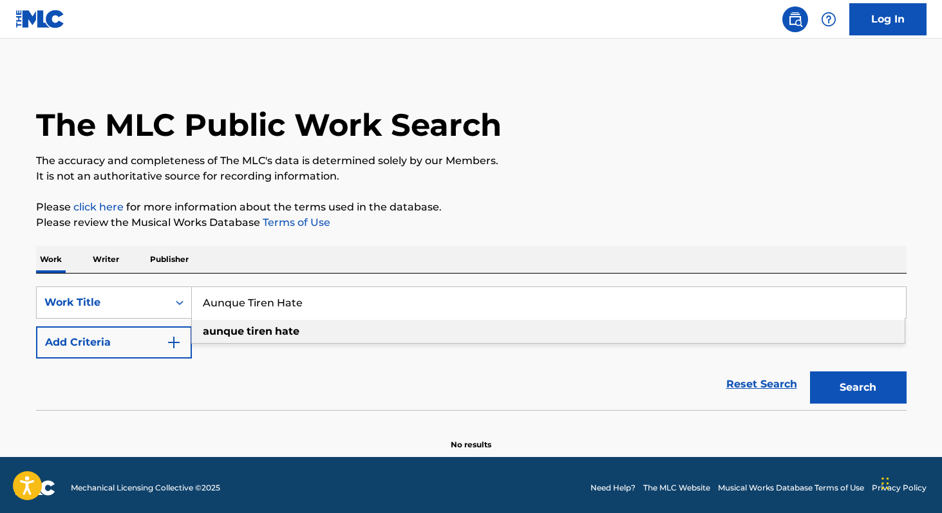
click at [231, 331] on strong "aunque" at bounding box center [223, 331] width 41 height 12
type input "aunque tiren hate"
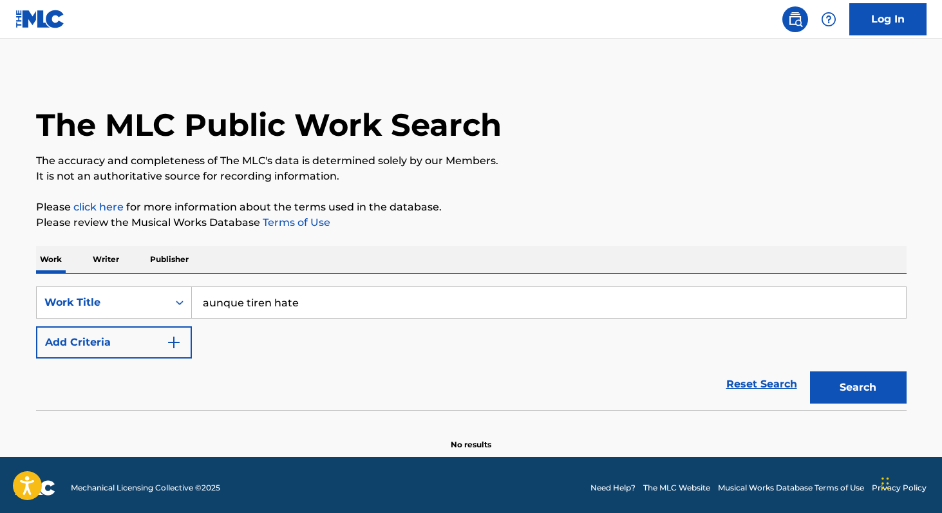
click at [841, 381] on button "Search" at bounding box center [858, 388] width 97 height 32
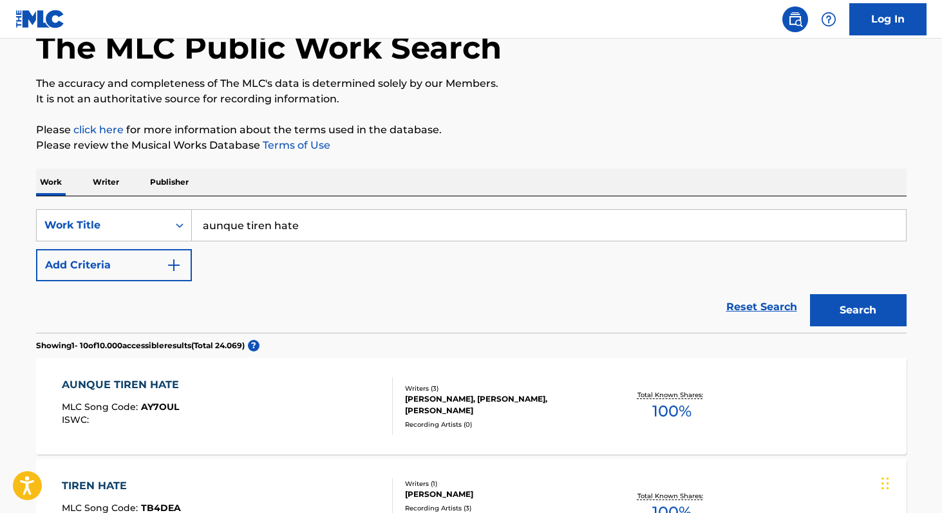
scroll to position [82, 0]
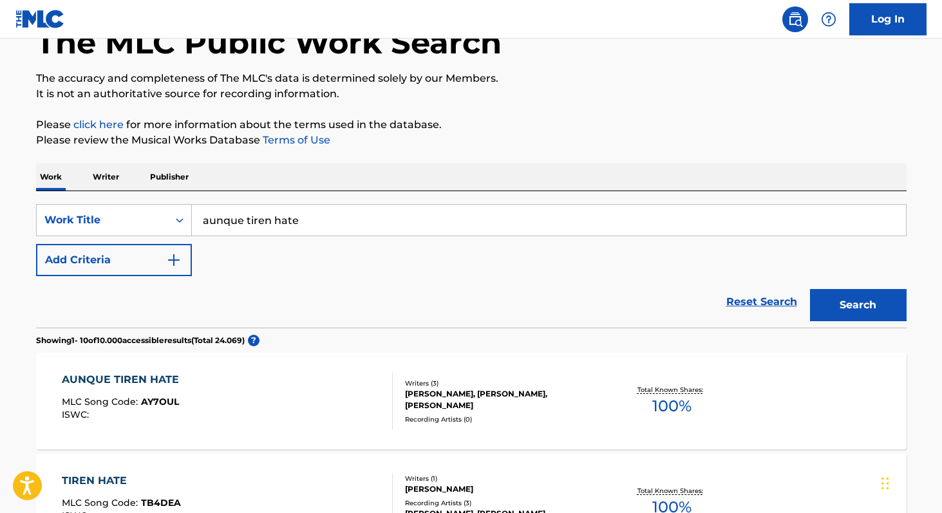
click at [653, 418] on div "Total Known Shares: 100 %" at bounding box center [672, 401] width 145 height 39
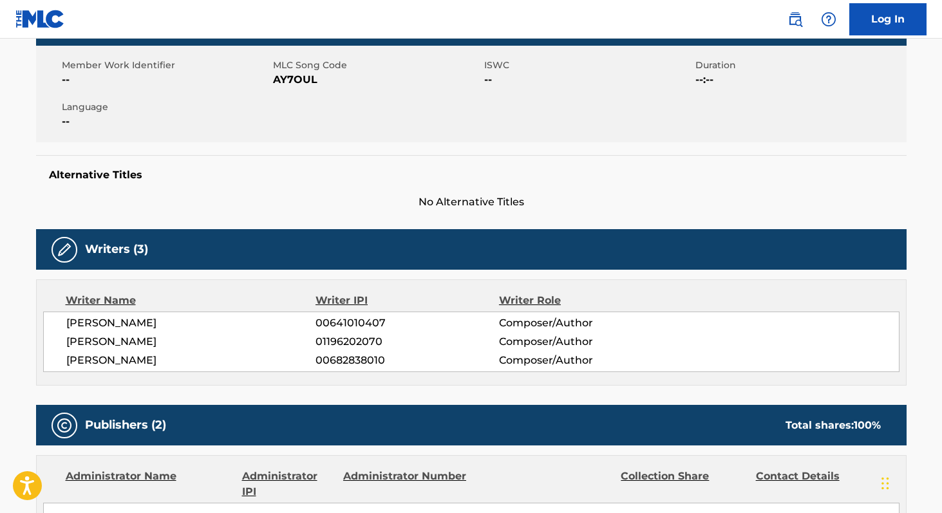
scroll to position [222, 0]
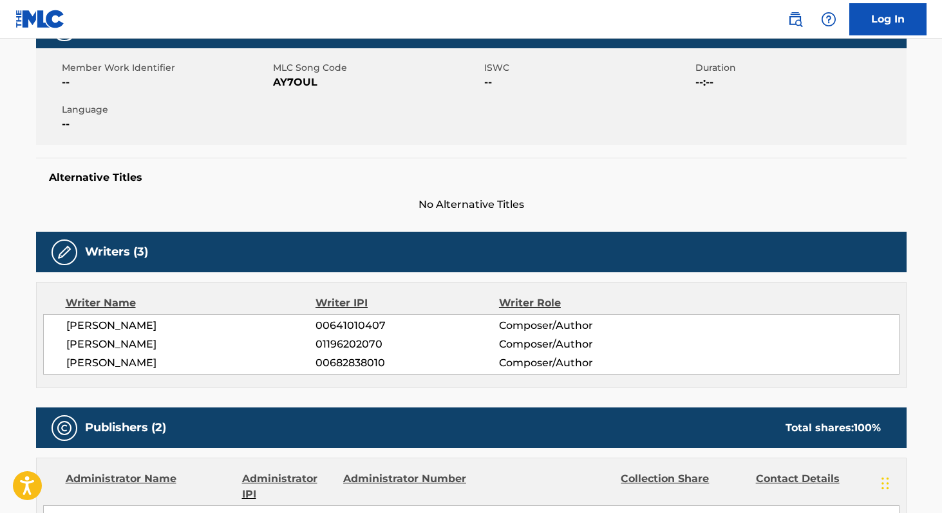
click at [287, 82] on span "AY7OUL" at bounding box center [377, 82] width 208 height 15
copy span "AY7OUL"
click at [72, 321] on span "[PERSON_NAME]" at bounding box center [191, 325] width 250 height 15
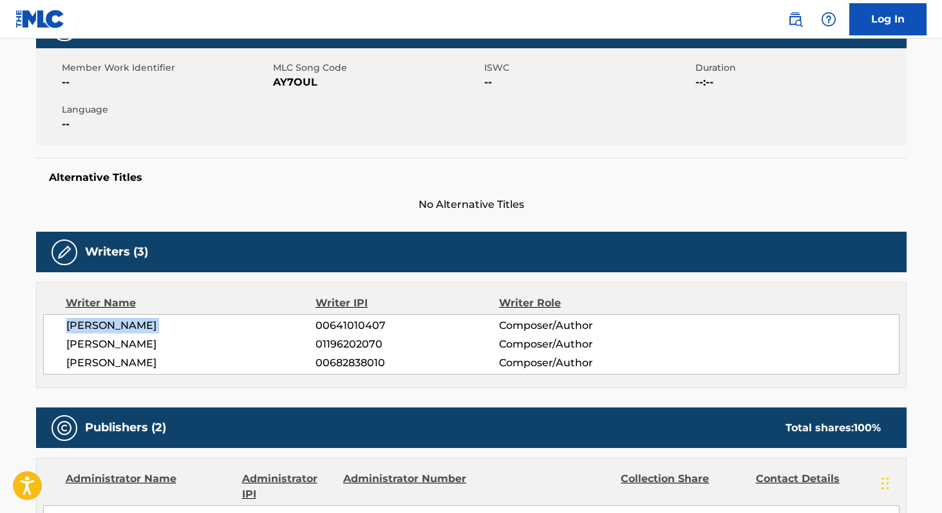
click at [72, 321] on span "[PERSON_NAME]" at bounding box center [191, 325] width 250 height 15
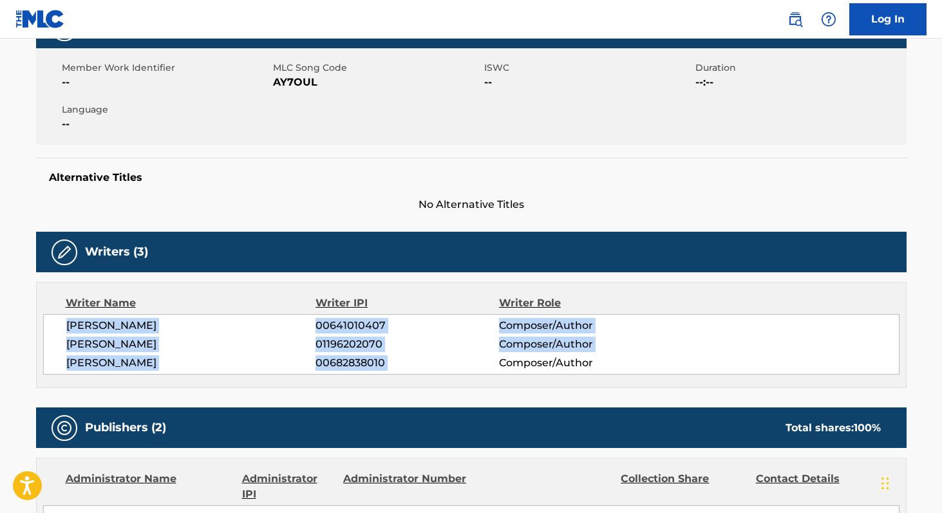
copy div "[PERSON_NAME] 00641010407 Composer/Author [PERSON_NAME] GUAJARDO 01196202070 Co…"
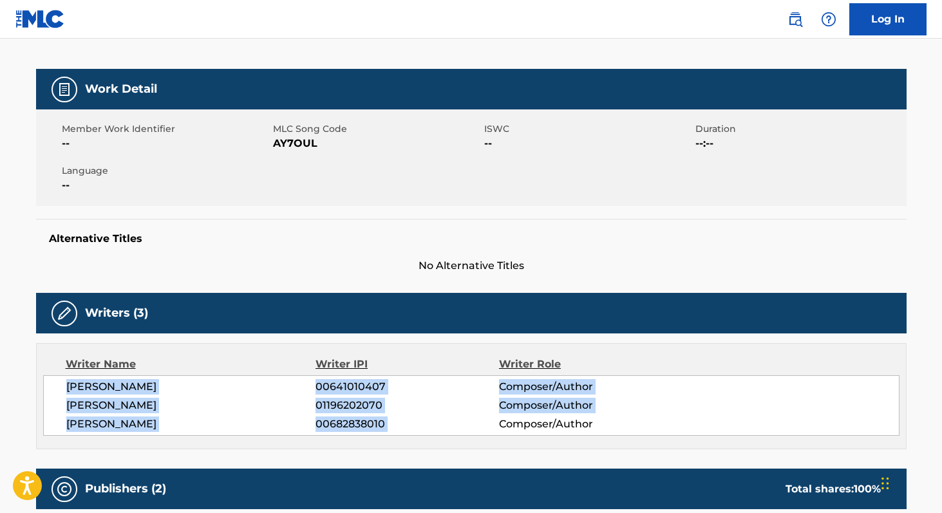
scroll to position [0, 0]
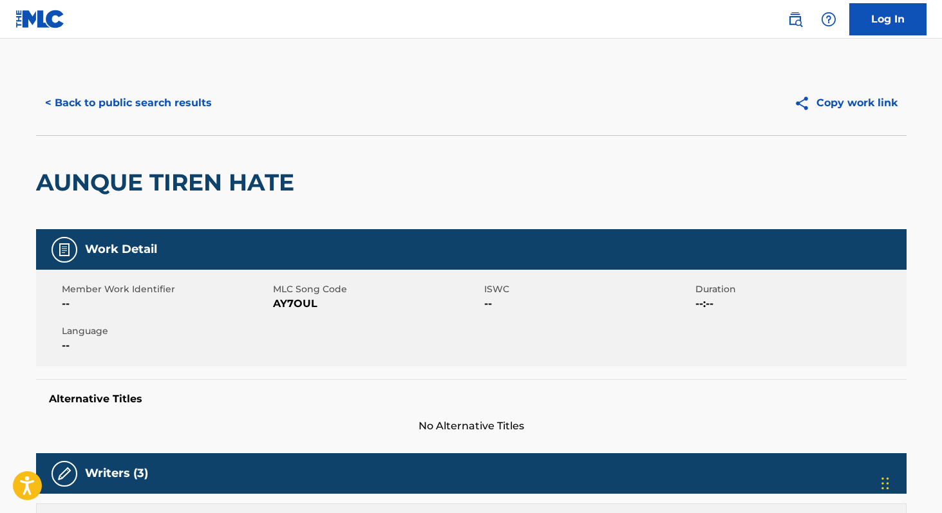
click at [178, 110] on button "< Back to public search results" at bounding box center [128, 103] width 185 height 32
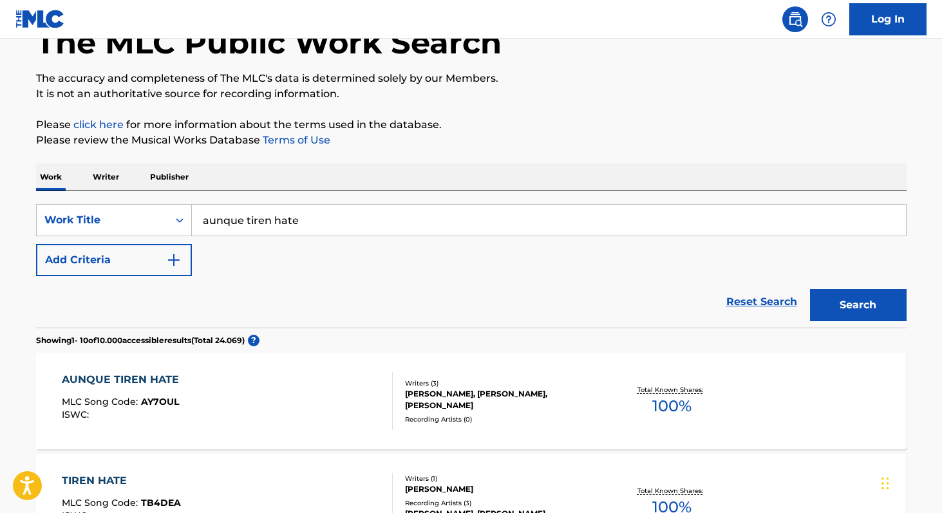
click at [323, 211] on input "aunque tiren hate" at bounding box center [549, 220] width 714 height 31
click at [118, 182] on p "Writer" at bounding box center [106, 177] width 34 height 27
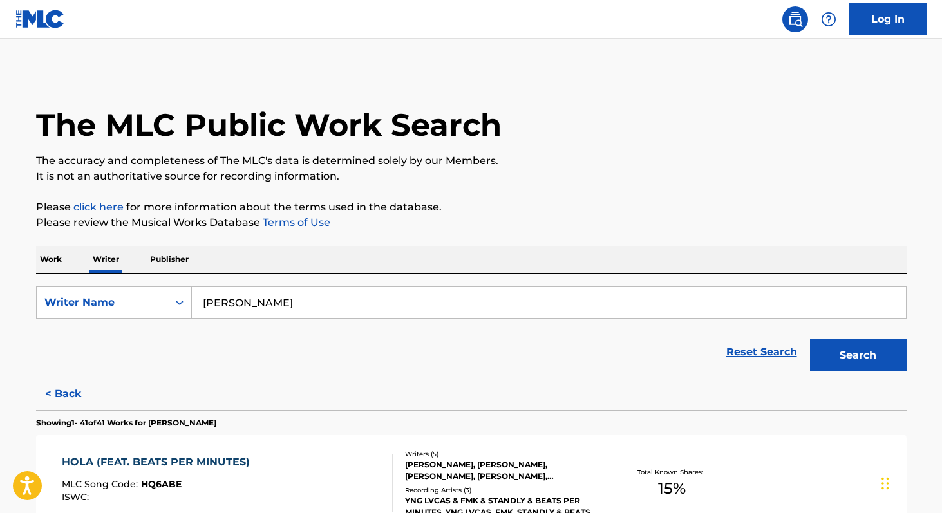
click at [331, 305] on input "[PERSON_NAME]" at bounding box center [549, 302] width 714 height 31
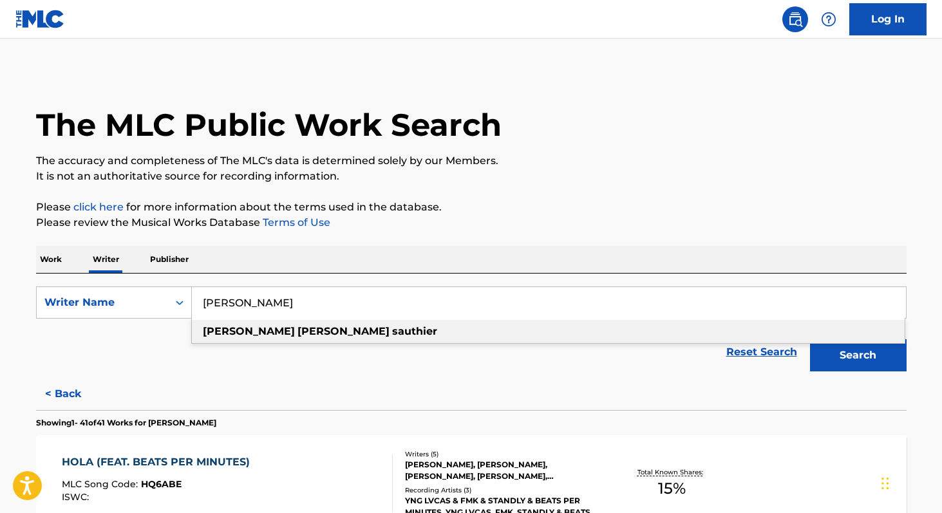
paste input "[PERSON_NAME]"
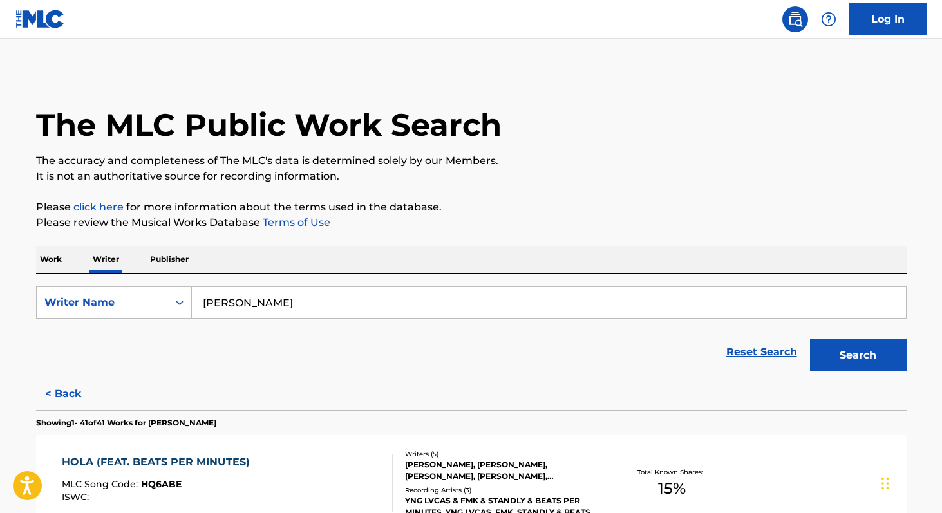
click at [810, 339] on button "Search" at bounding box center [858, 355] width 97 height 32
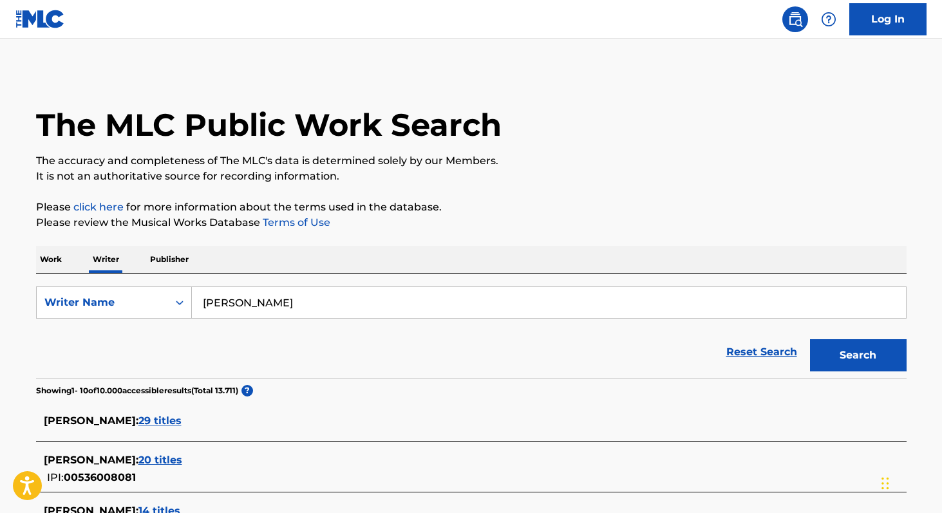
paste input "[PERSON_NAME]"
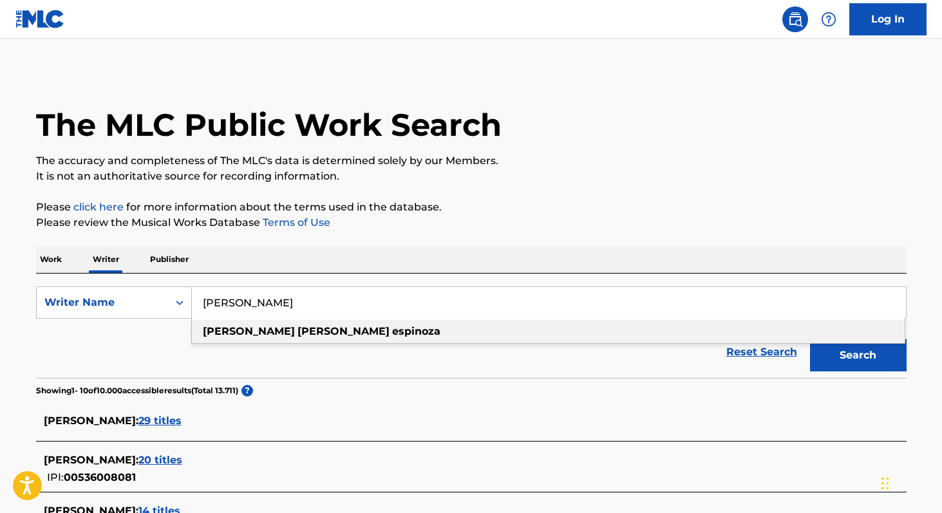
click at [392, 336] on strong "espinoza" at bounding box center [416, 331] width 48 height 12
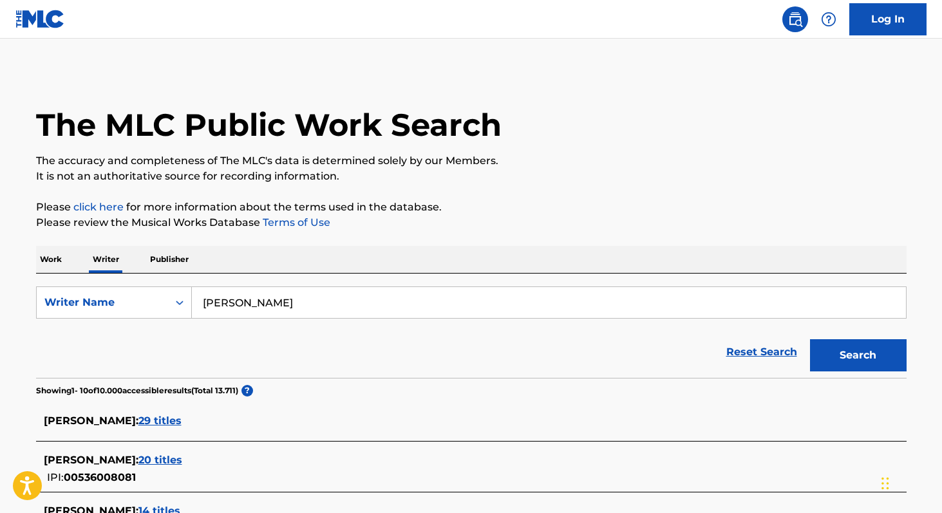
click at [862, 358] on button "Search" at bounding box center [858, 355] width 97 height 32
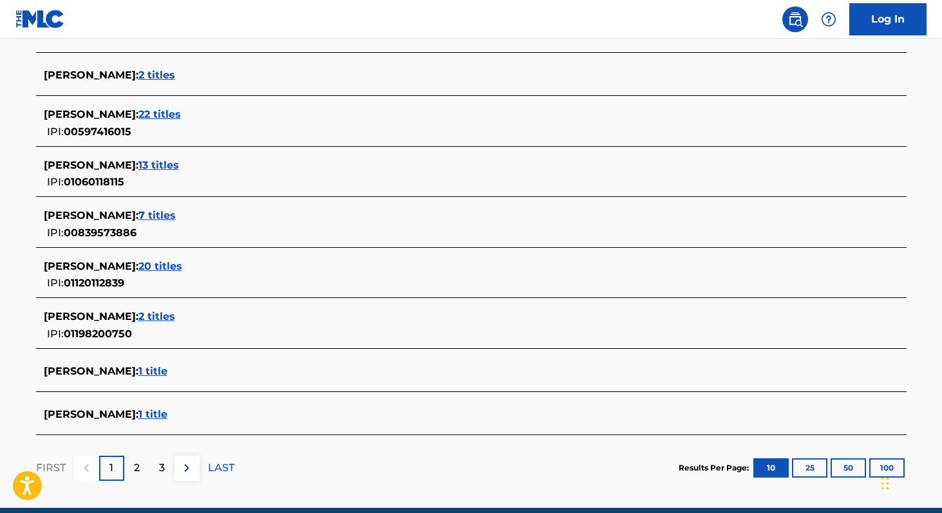
scroll to position [431, 0]
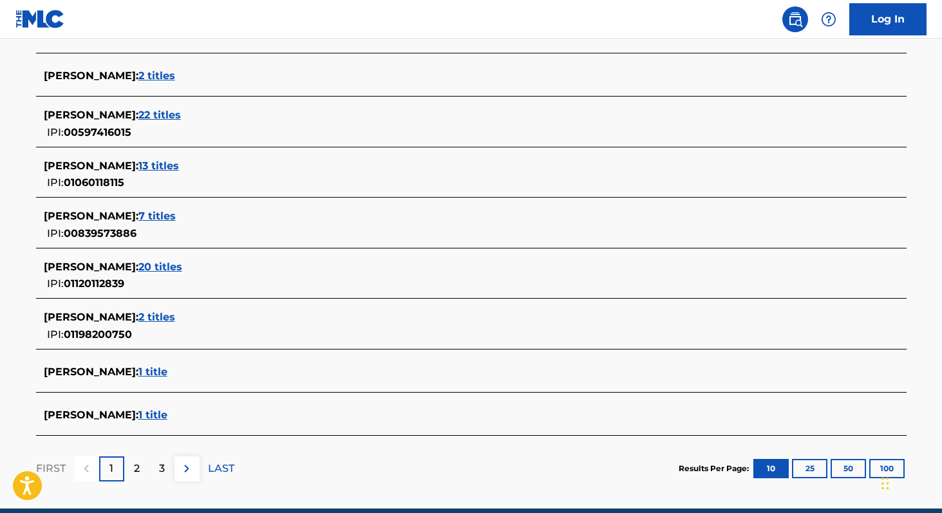
click at [167, 373] on span "1 title" at bounding box center [152, 372] width 29 height 12
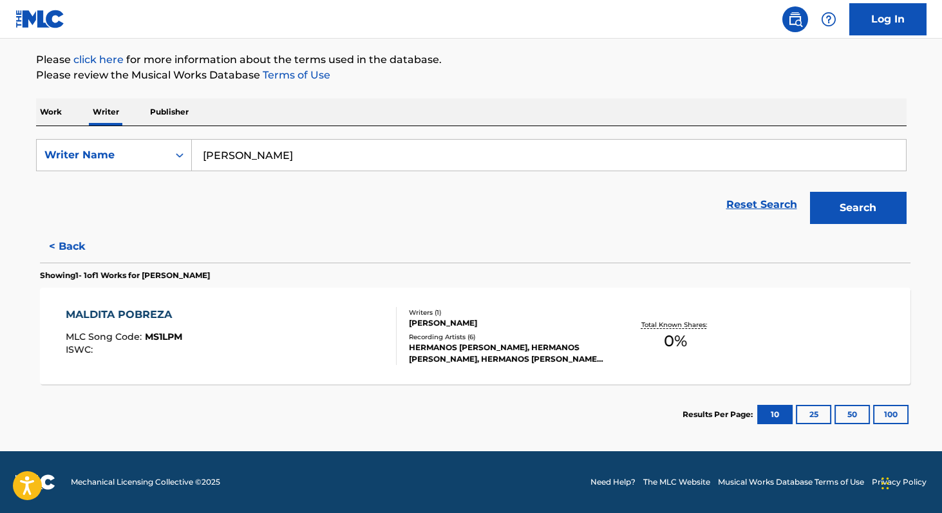
scroll to position [147, 0]
click at [93, 249] on button "< Back" at bounding box center [74, 247] width 77 height 32
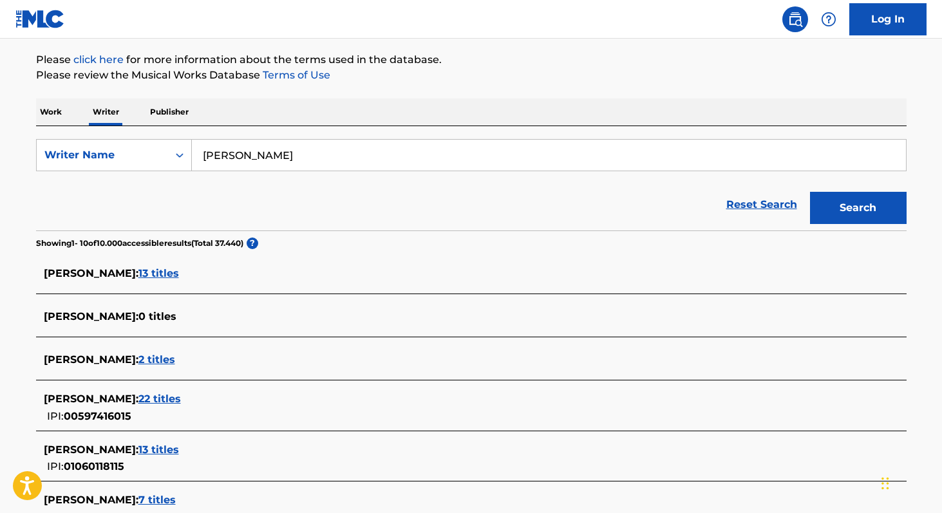
click at [175, 361] on span "2 titles" at bounding box center [156, 360] width 37 height 12
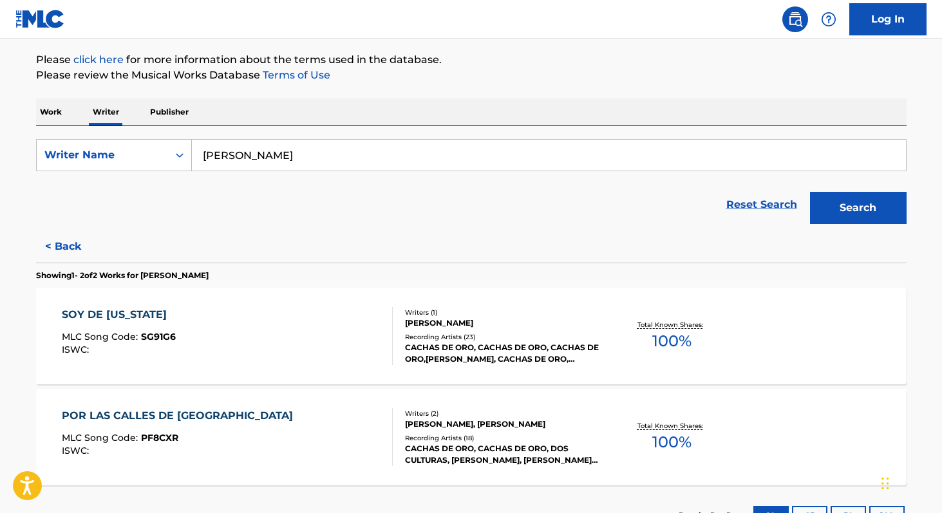
click at [325, 162] on input "[PERSON_NAME]" at bounding box center [549, 155] width 714 height 31
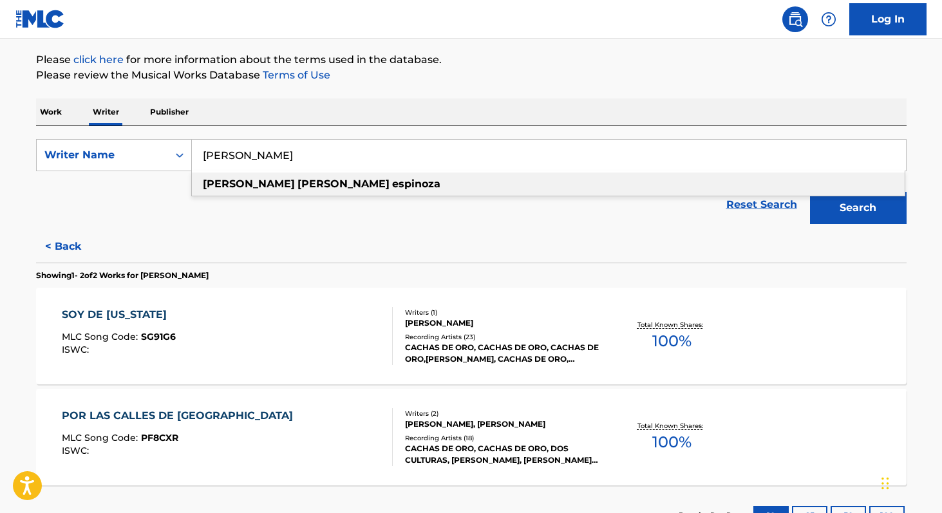
paste input "[PERSON_NAME]"
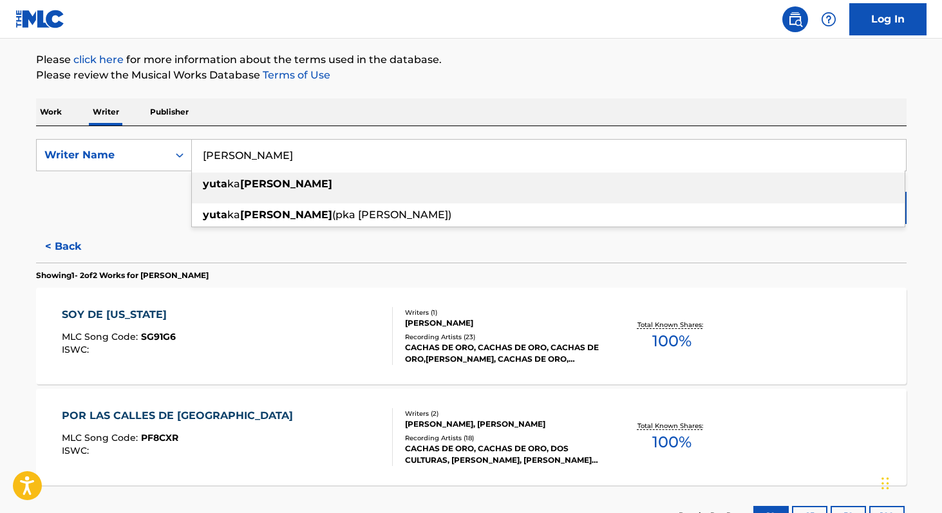
click at [249, 182] on strong "[PERSON_NAME]" at bounding box center [286, 184] width 92 height 12
type input "[PERSON_NAME]"
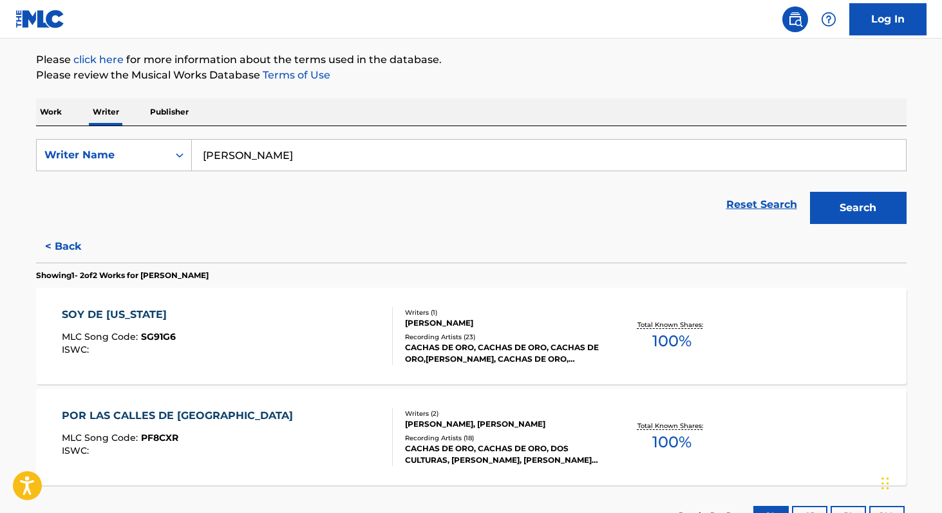
click at [864, 199] on button "Search" at bounding box center [858, 208] width 97 height 32
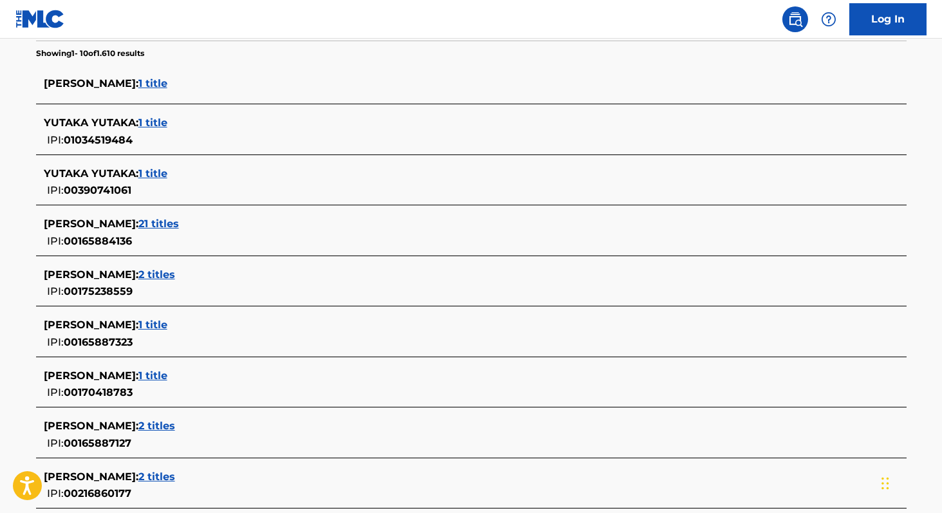
scroll to position [337, 0]
click at [179, 225] on span "21 titles" at bounding box center [158, 224] width 41 height 12
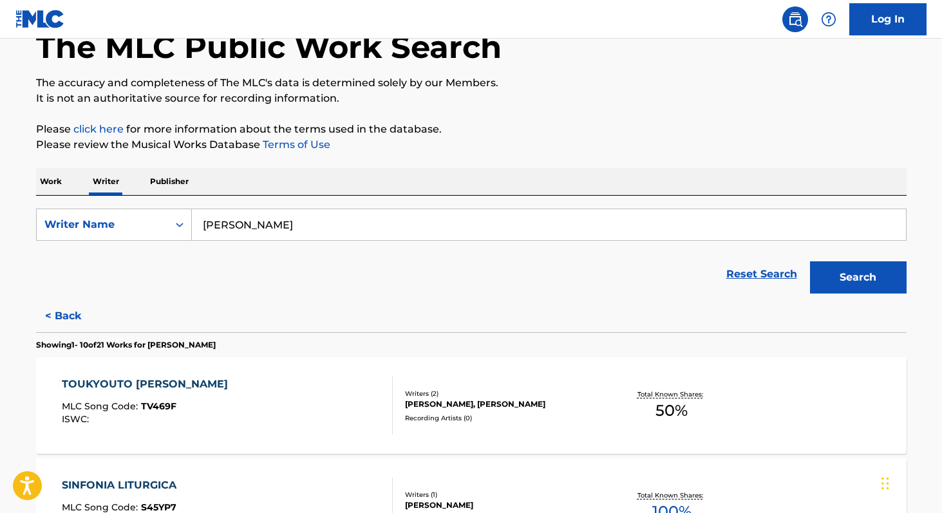
scroll to position [0, 0]
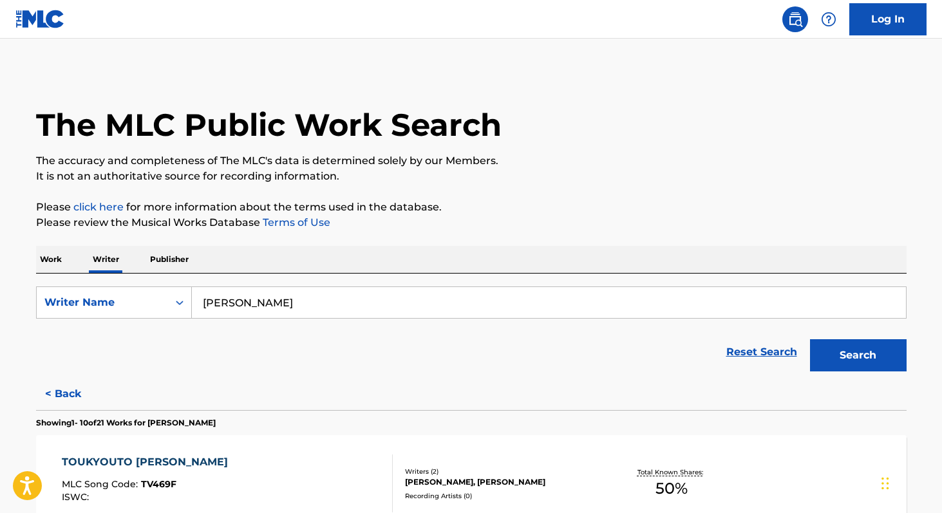
click at [62, 261] on p "Work" at bounding box center [51, 259] width 30 height 27
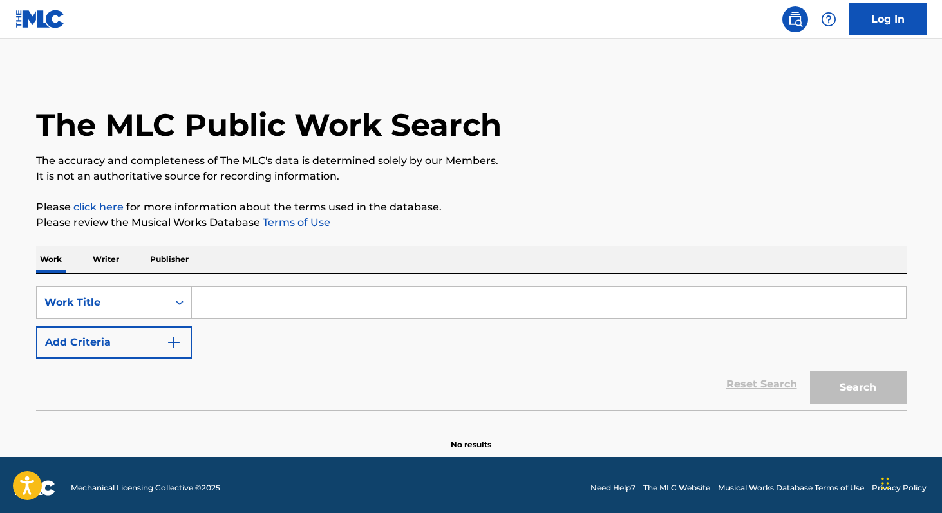
click at [210, 313] on input "Search Form" at bounding box center [549, 302] width 714 height 31
paste input "Tod's Point"
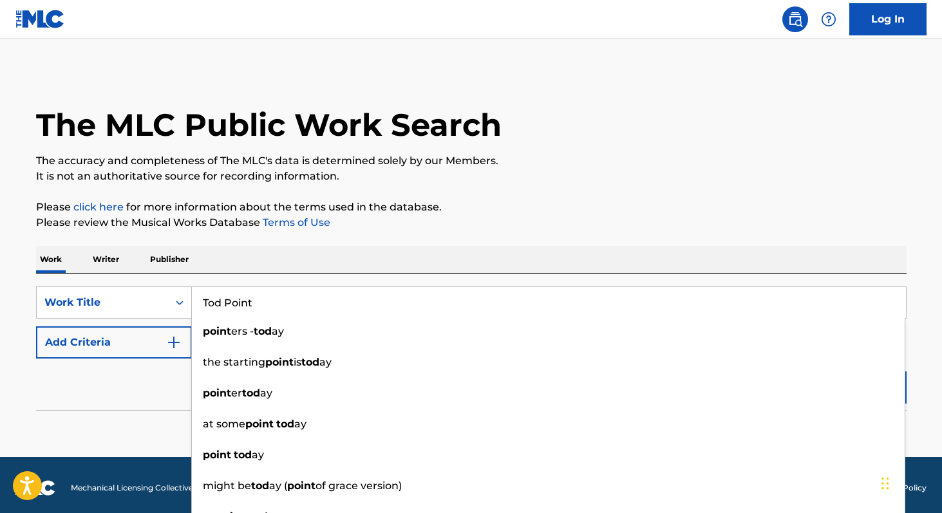
type input "Tod Point"
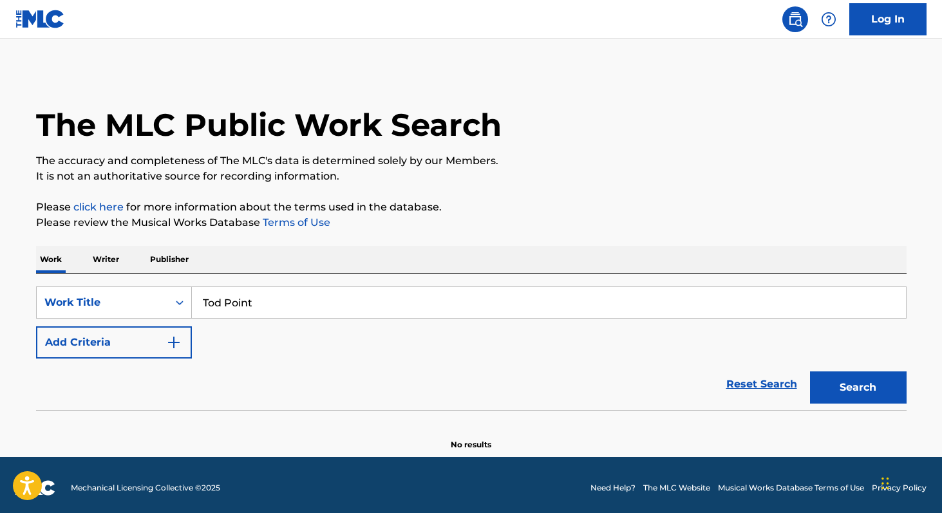
click at [101, 263] on p "Writer" at bounding box center [106, 259] width 34 height 27
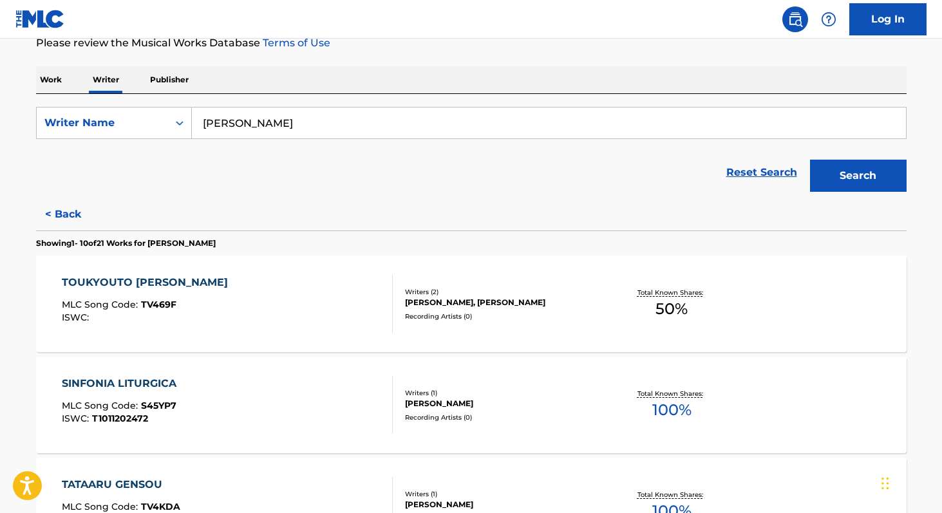
scroll to position [184, 0]
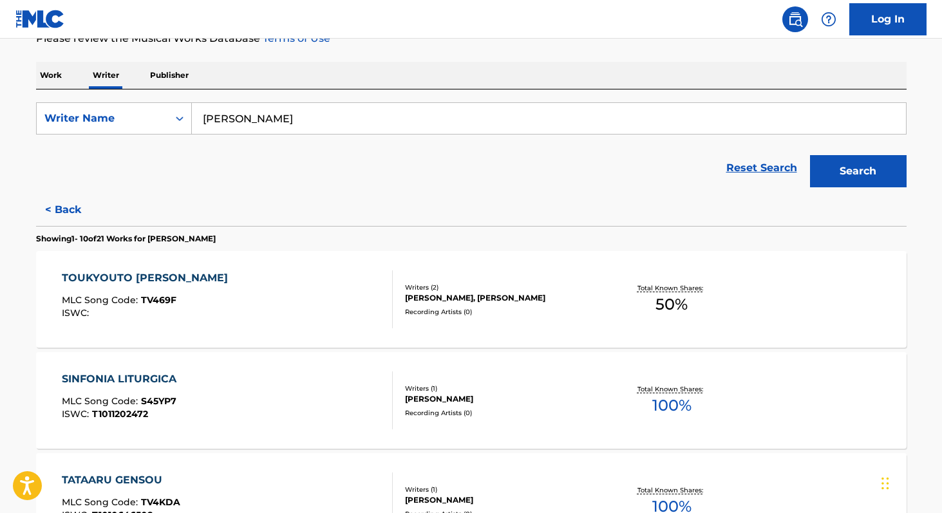
click at [652, 410] on span "100 %" at bounding box center [671, 405] width 39 height 23
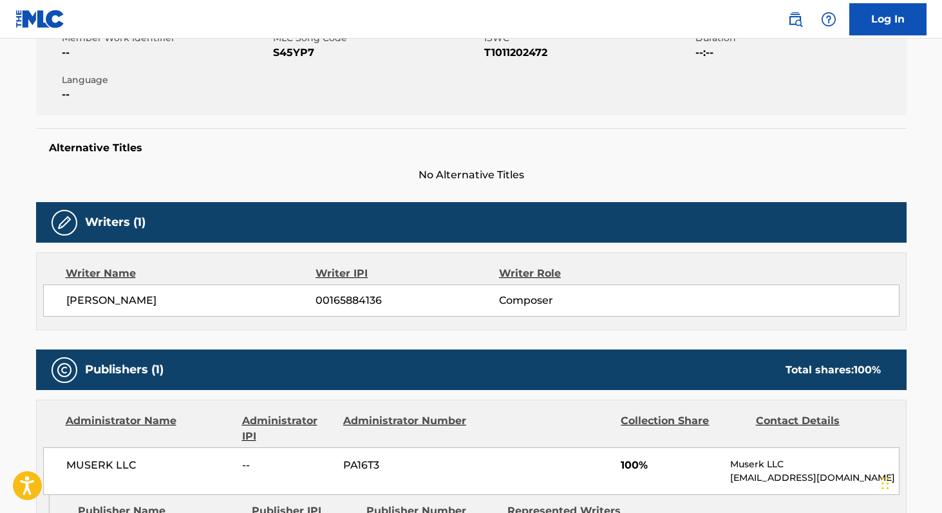
scroll to position [248, 0]
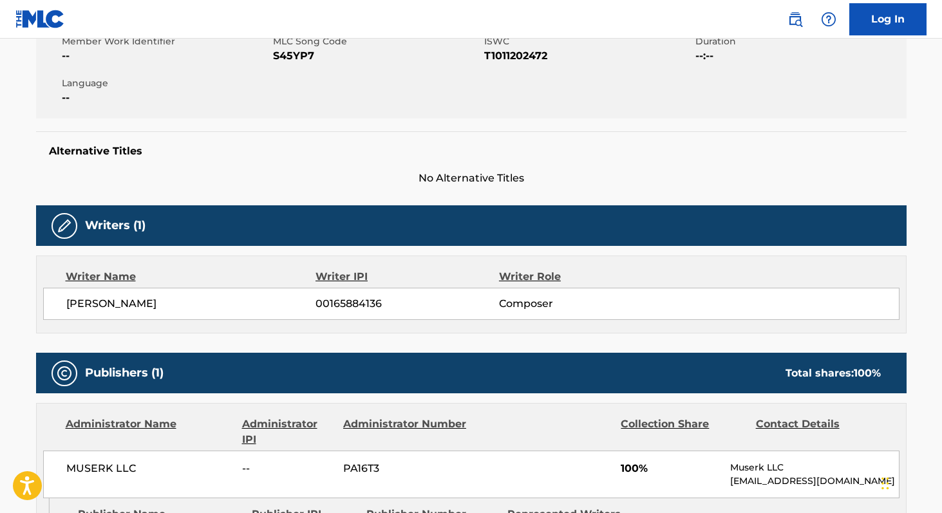
click at [368, 303] on span "00165884136" at bounding box center [407, 303] width 183 height 15
copy span "00165884136"
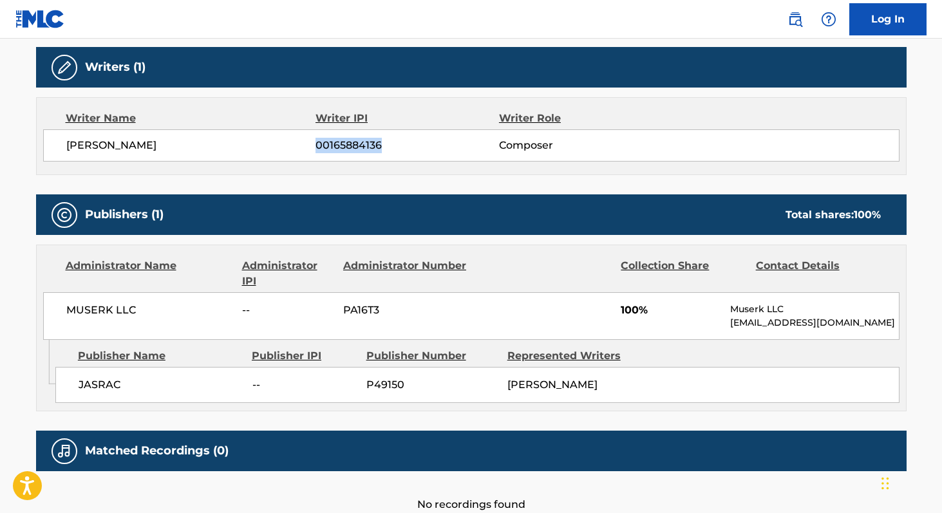
scroll to position [429, 0]
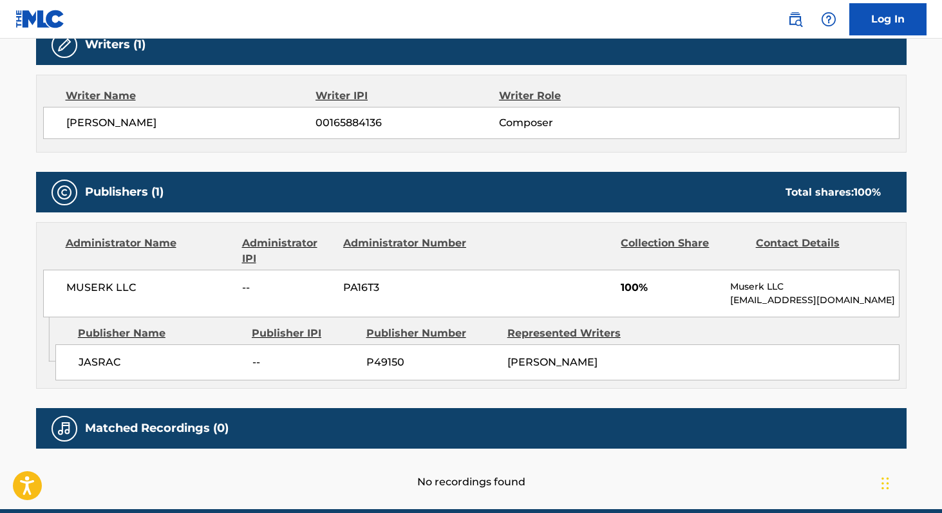
click at [82, 285] on span "MUSERK LLC" at bounding box center [149, 287] width 167 height 15
copy div "MUSERK LLC"
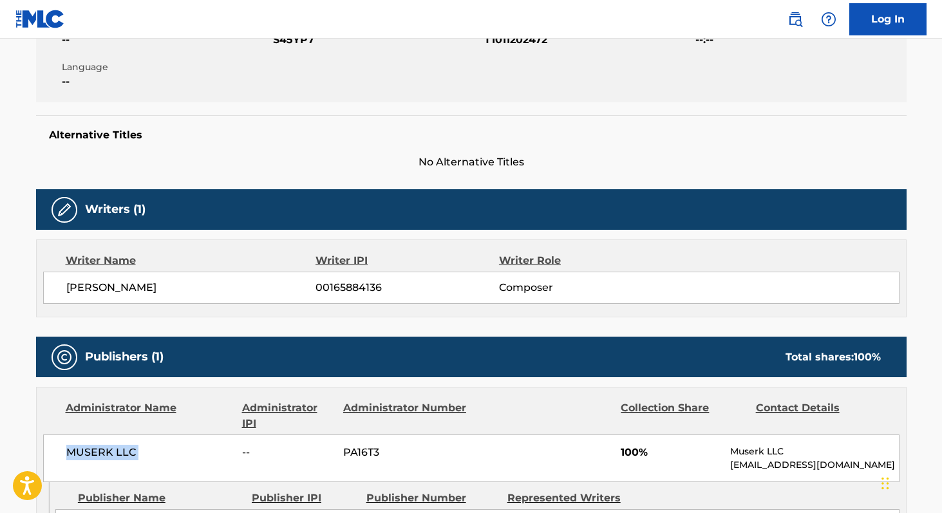
scroll to position [0, 0]
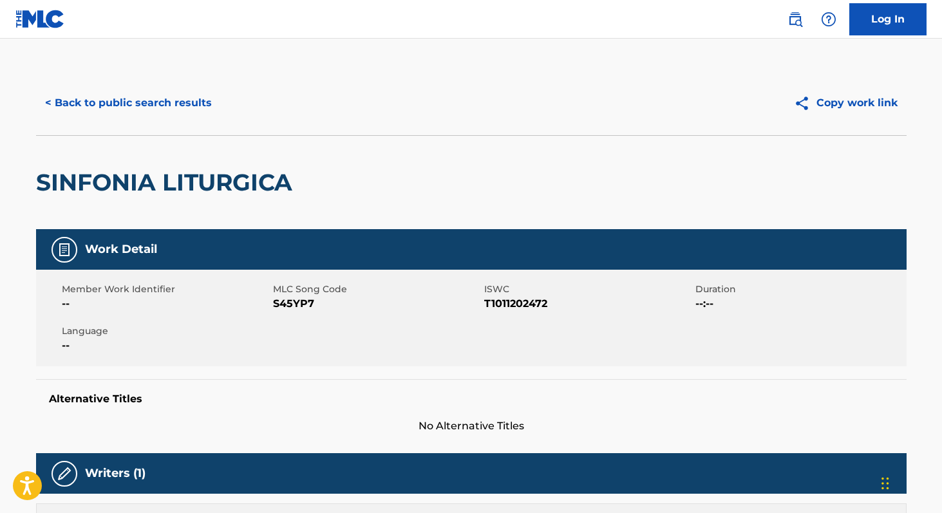
click at [281, 297] on span "S45YP7" at bounding box center [377, 303] width 208 height 15
copy span "S45YP7"
click at [149, 115] on button "< Back to public search results" at bounding box center [128, 103] width 185 height 32
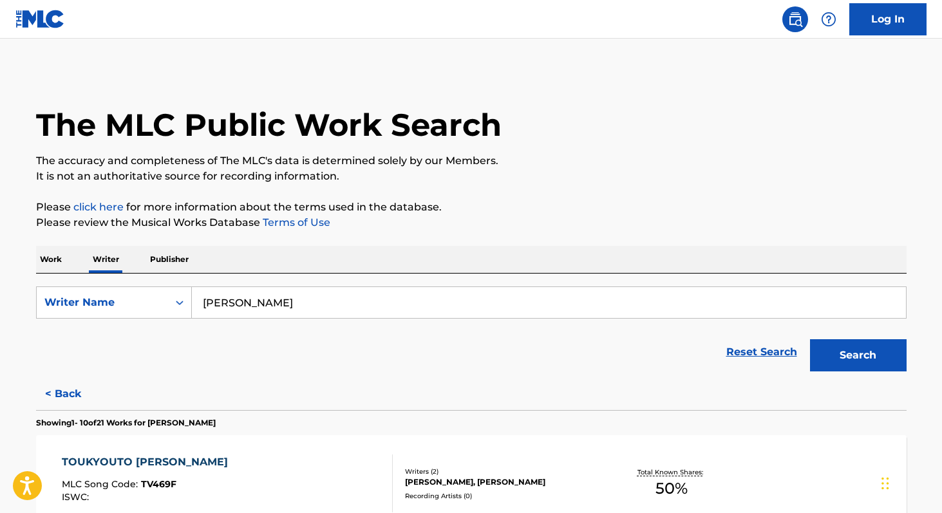
click at [321, 301] on input "[PERSON_NAME]" at bounding box center [549, 302] width 714 height 31
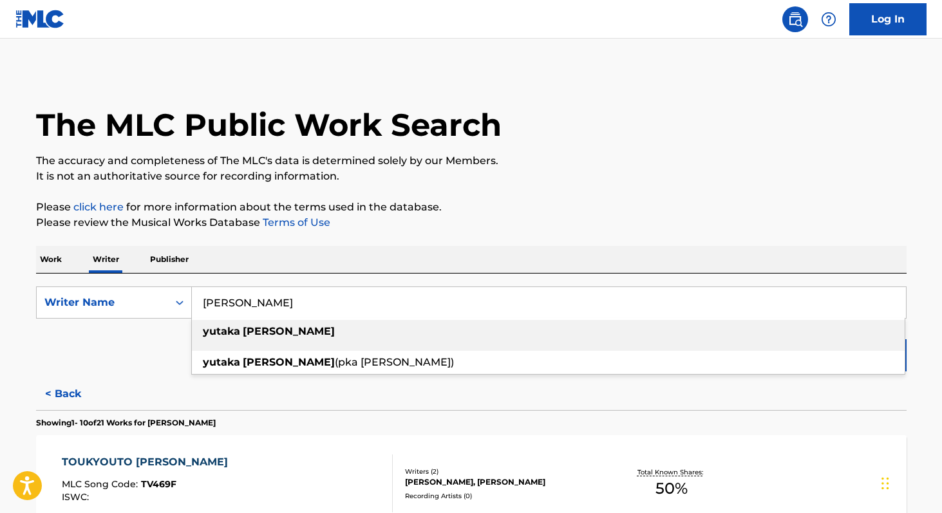
paste input "[PERSON_NAME]"
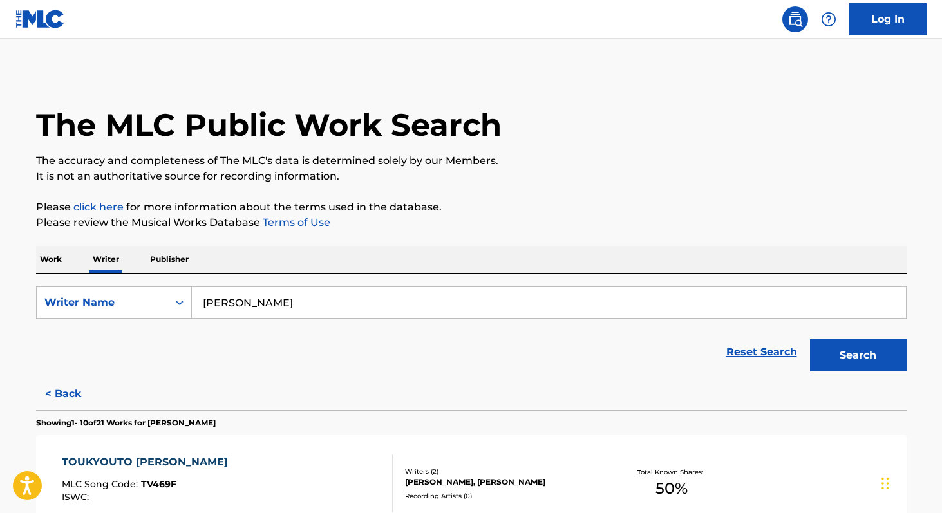
paste input "[PERSON_NAME]"
paste input "cob Richmond"
paste input "[PERSON_NAME]"
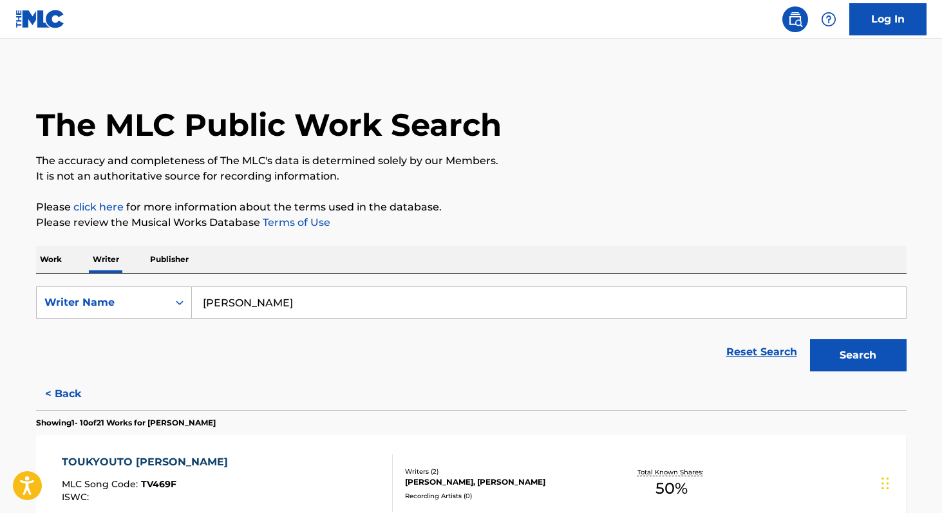
paste input "[PERSON_NAME]"
type input "[PERSON_NAME]"
